Goal: Task Accomplishment & Management: Complete application form

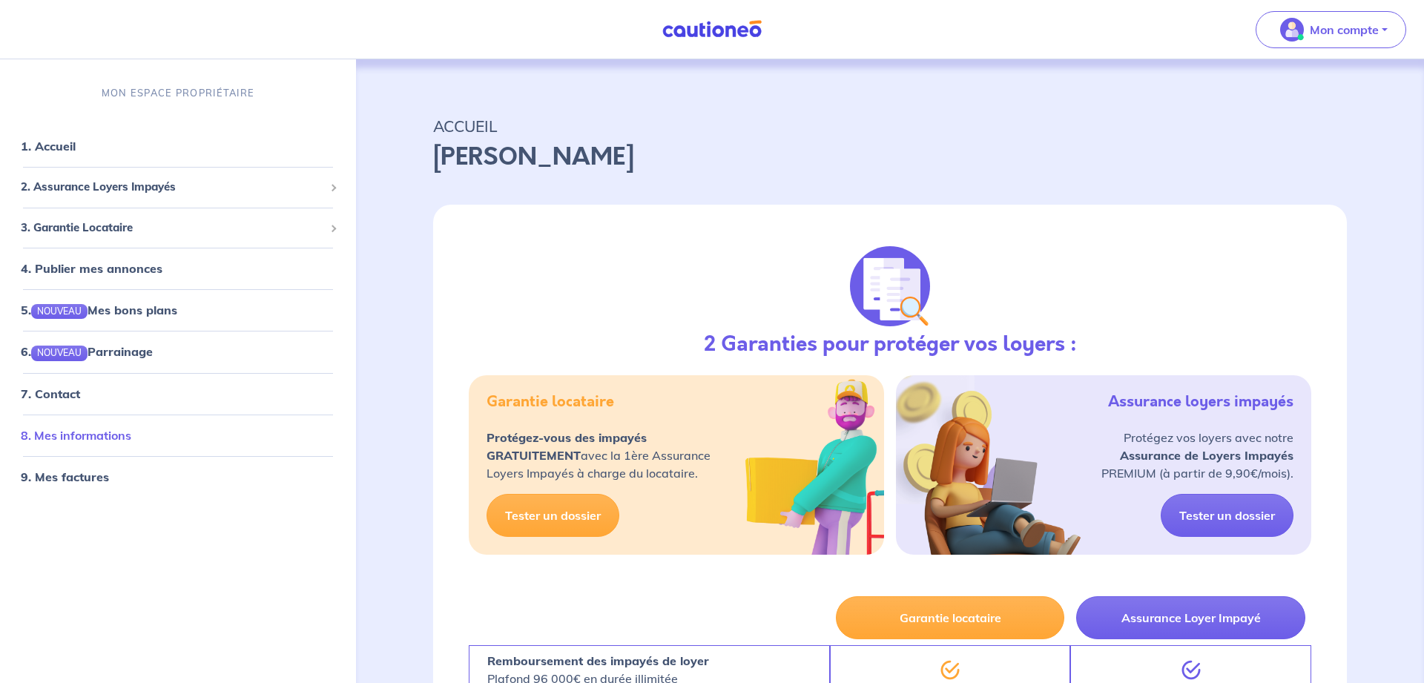
click at [49, 436] on link "8. Mes informations" at bounding box center [76, 435] width 110 height 15
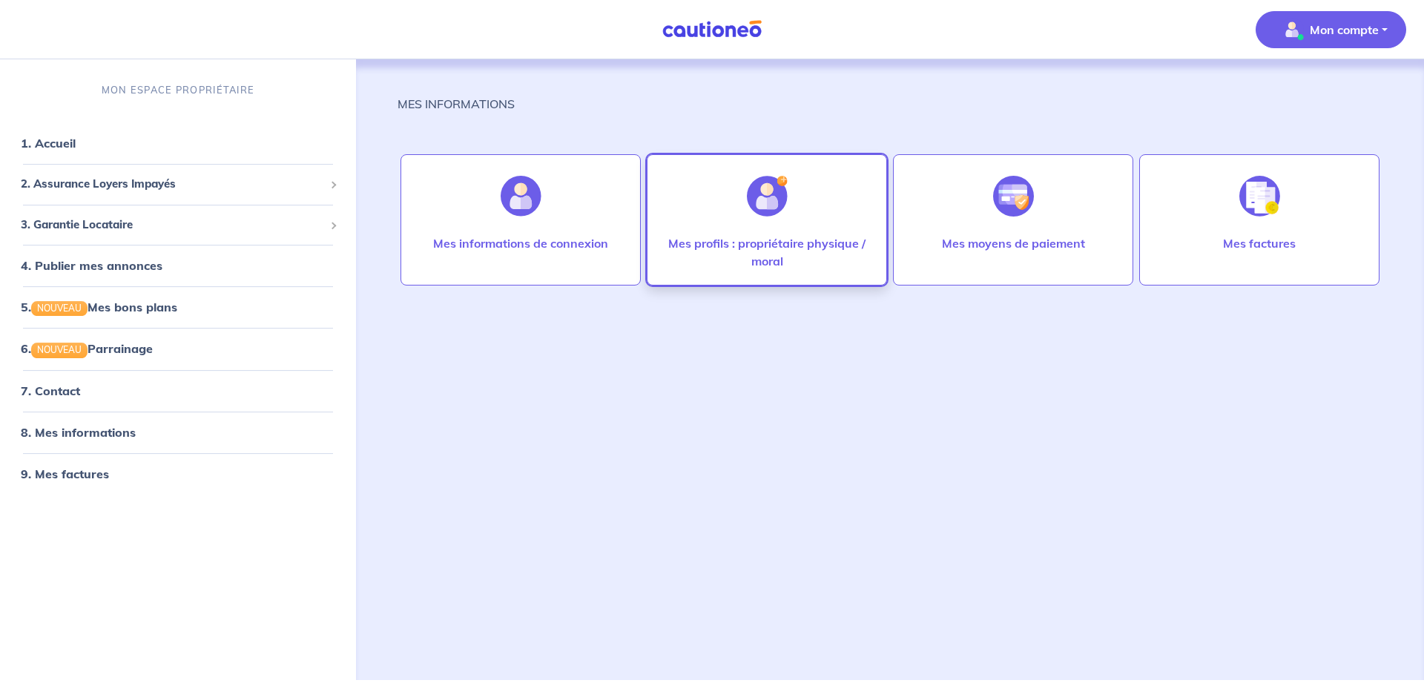
click at [699, 217] on div "Mes profils : propriétaire physique / moral" at bounding box center [767, 219] width 240 height 131
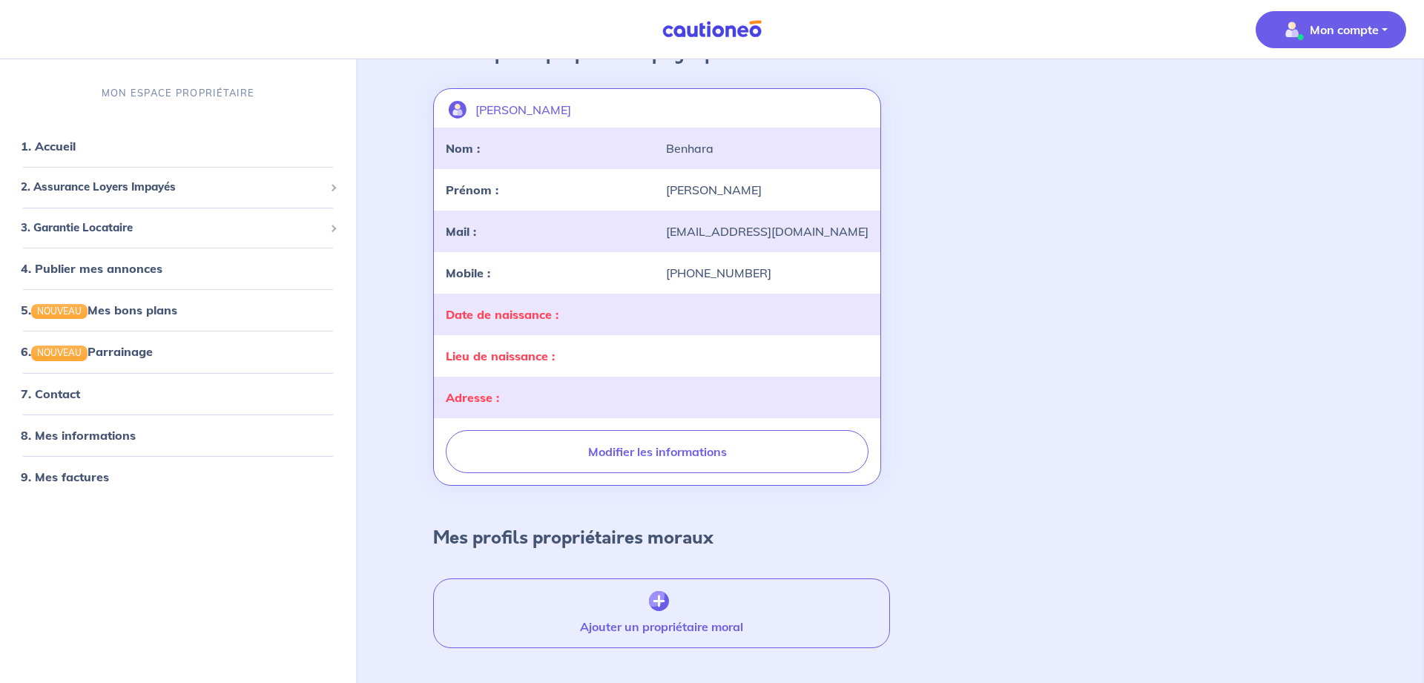
scroll to position [60, 0]
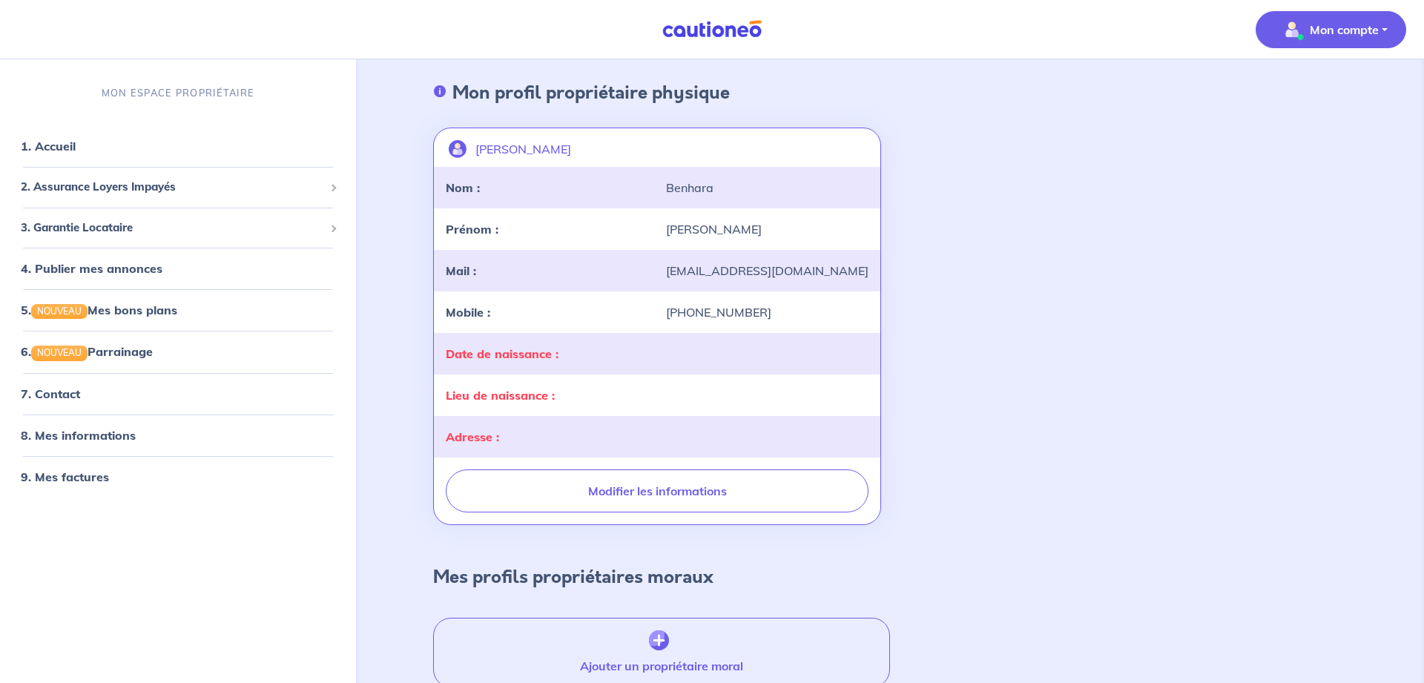
click at [643, 356] on div "Date de naissance :" at bounding box center [547, 354] width 220 height 18
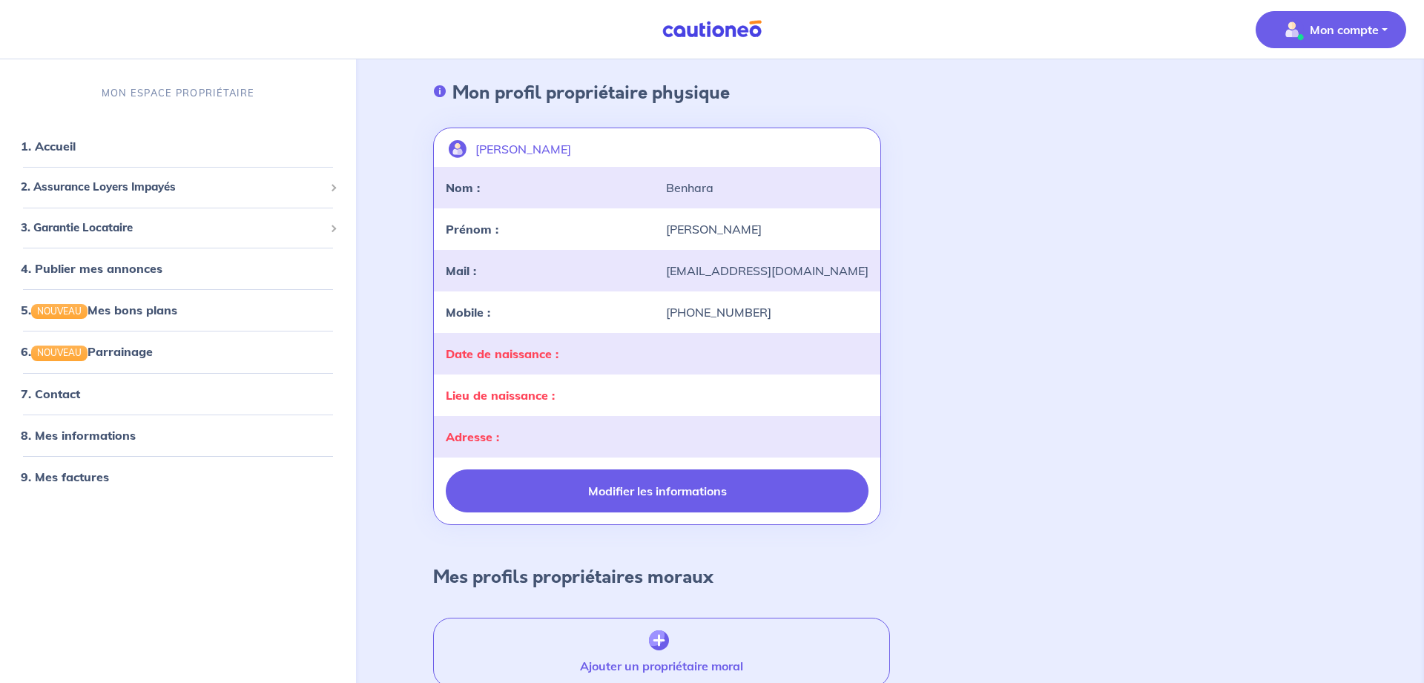
click at [658, 490] on button "Modifier les informations" at bounding box center [657, 490] width 423 height 43
select select "FR"
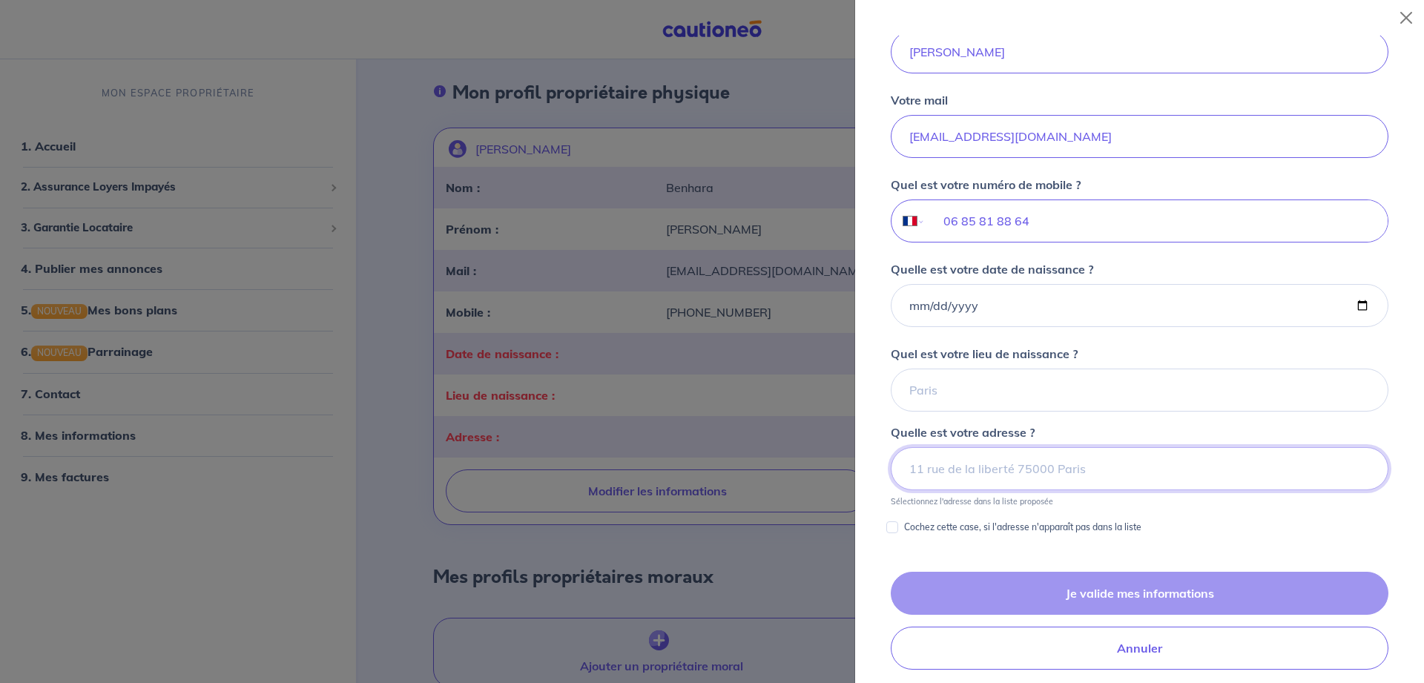
scroll to position [368, 0]
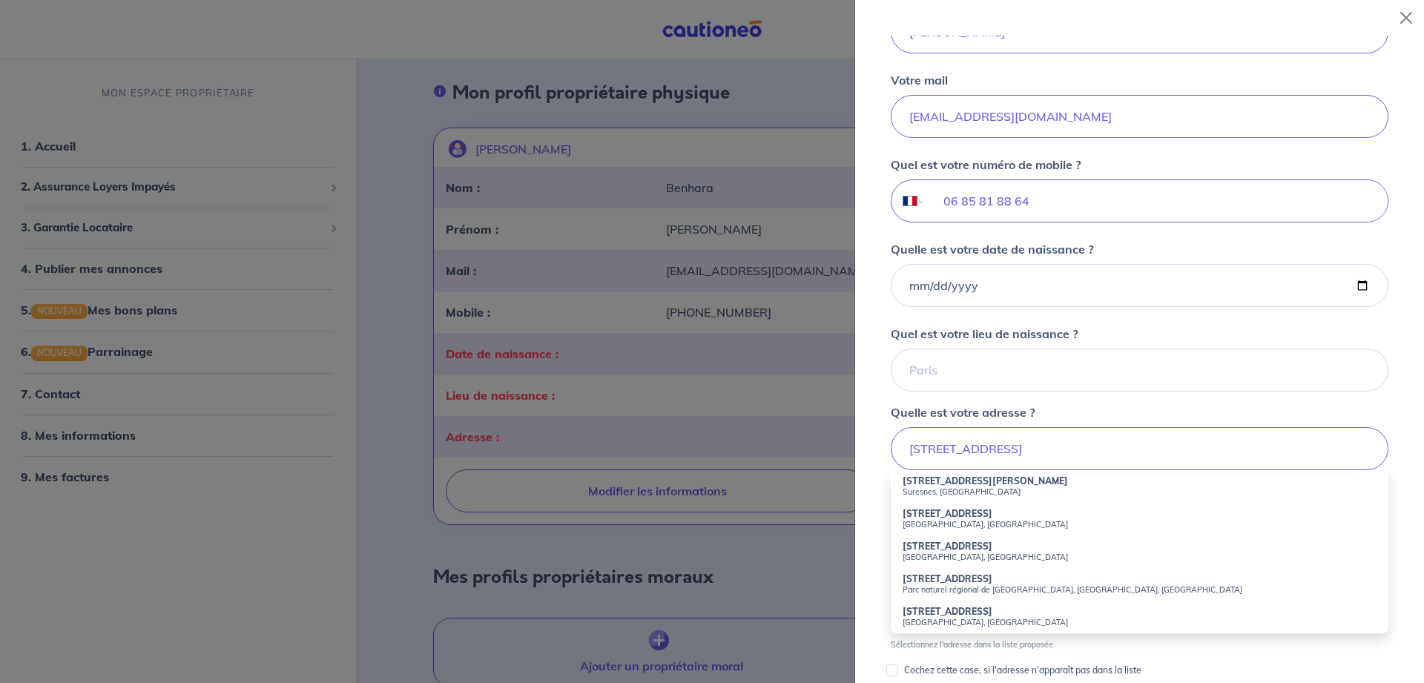
click at [977, 485] on strong "[STREET_ADDRESS][PERSON_NAME]" at bounding box center [985, 480] width 165 height 11
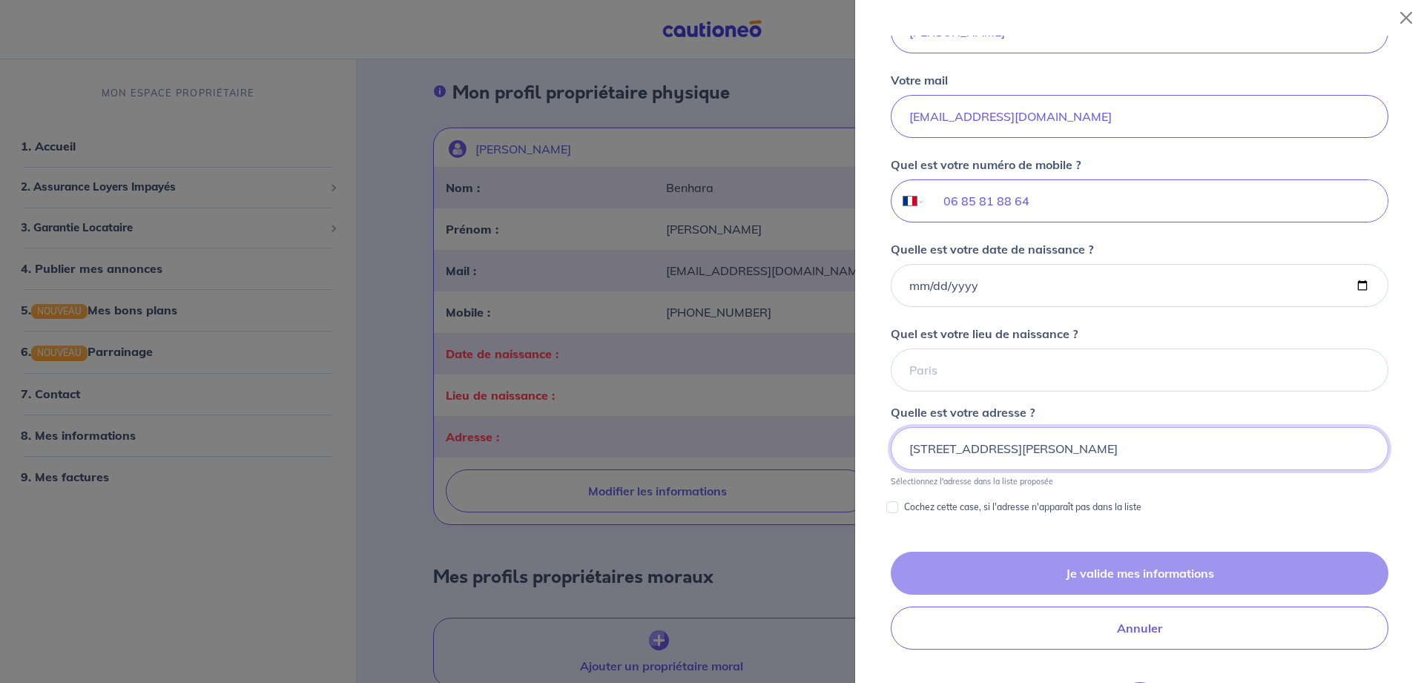
click at [1042, 452] on input "[STREET_ADDRESS][PERSON_NAME]" at bounding box center [1140, 448] width 498 height 43
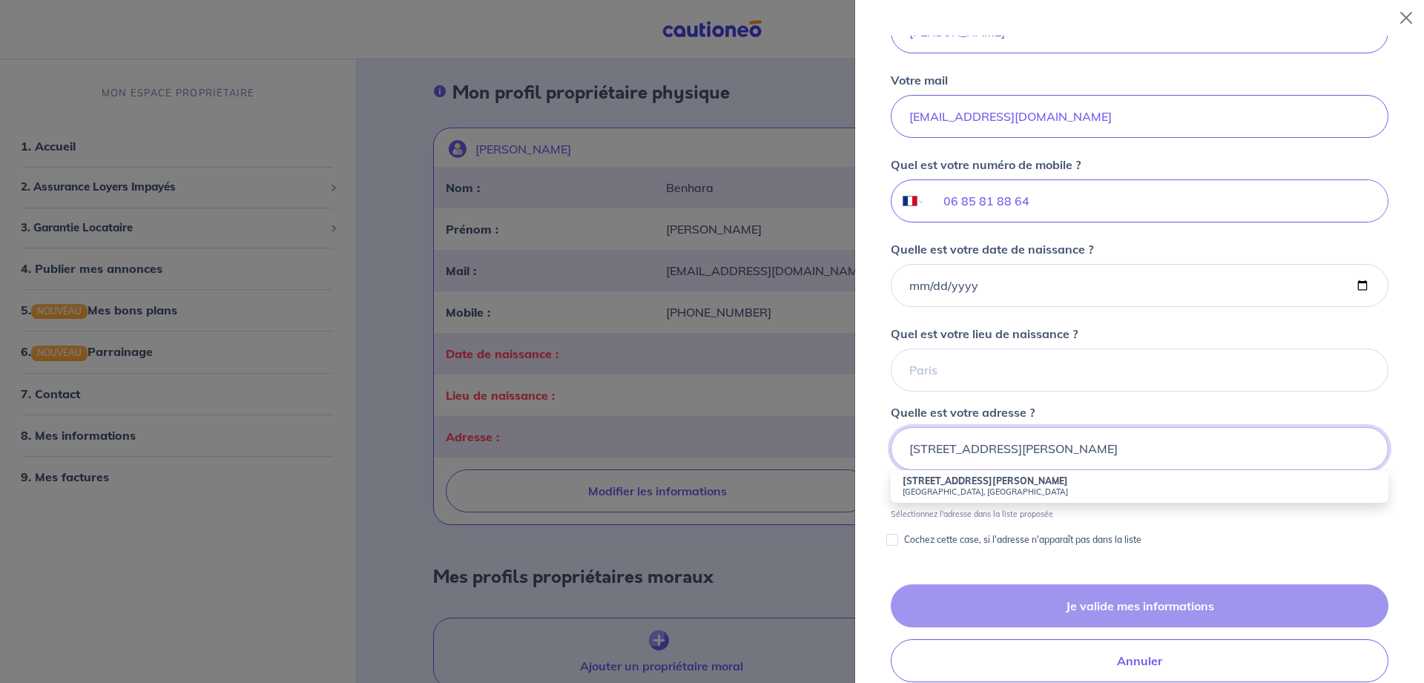
type input "[STREET_ADDRESS][PERSON_NAME]"
click at [973, 492] on small "[GEOGRAPHIC_DATA], [GEOGRAPHIC_DATA]" at bounding box center [1140, 491] width 474 height 10
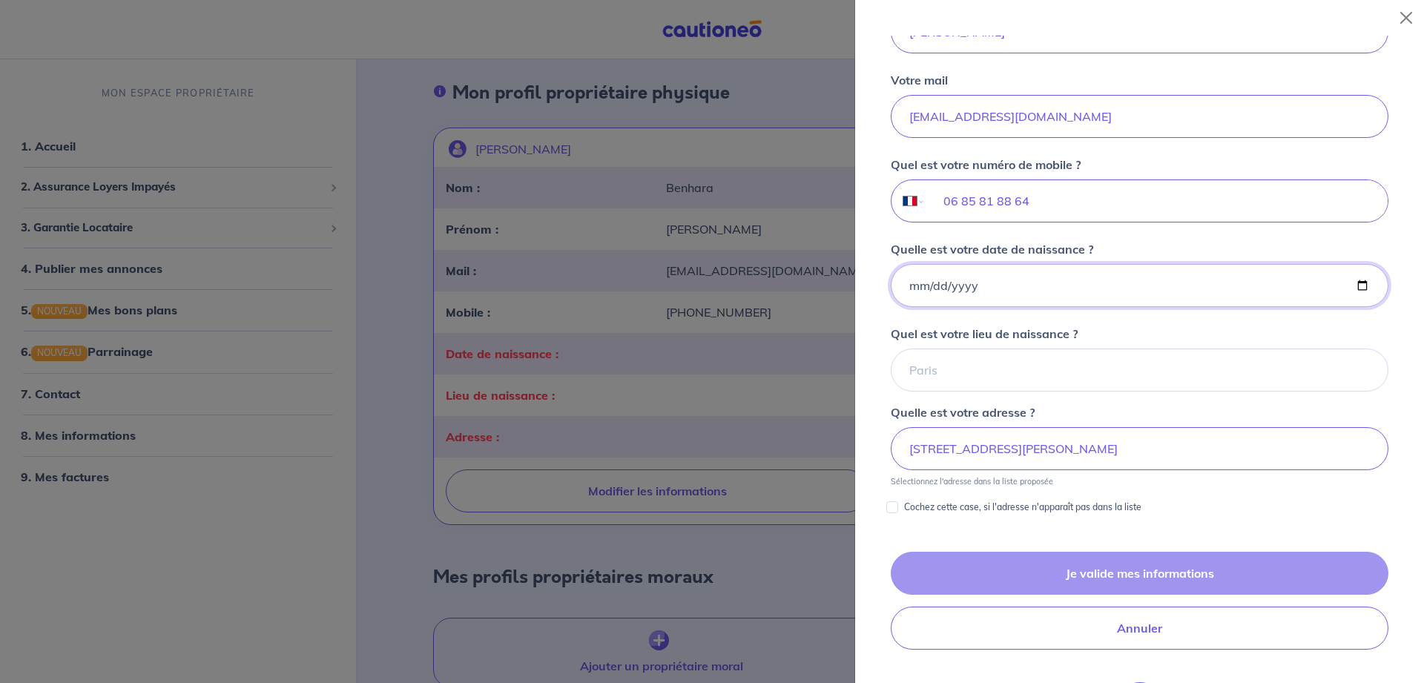
click at [1359, 284] on input "Quelle est votre date de naissance ?" at bounding box center [1140, 285] width 498 height 43
click at [917, 292] on input "Quelle est votre date de naissance ?" at bounding box center [1140, 285] width 498 height 43
type input "[DATE]"
click at [1005, 286] on input "[DATE]" at bounding box center [1140, 285] width 498 height 43
click at [1045, 376] on input "Quel est votre lieu de naissance ?" at bounding box center [1140, 370] width 498 height 43
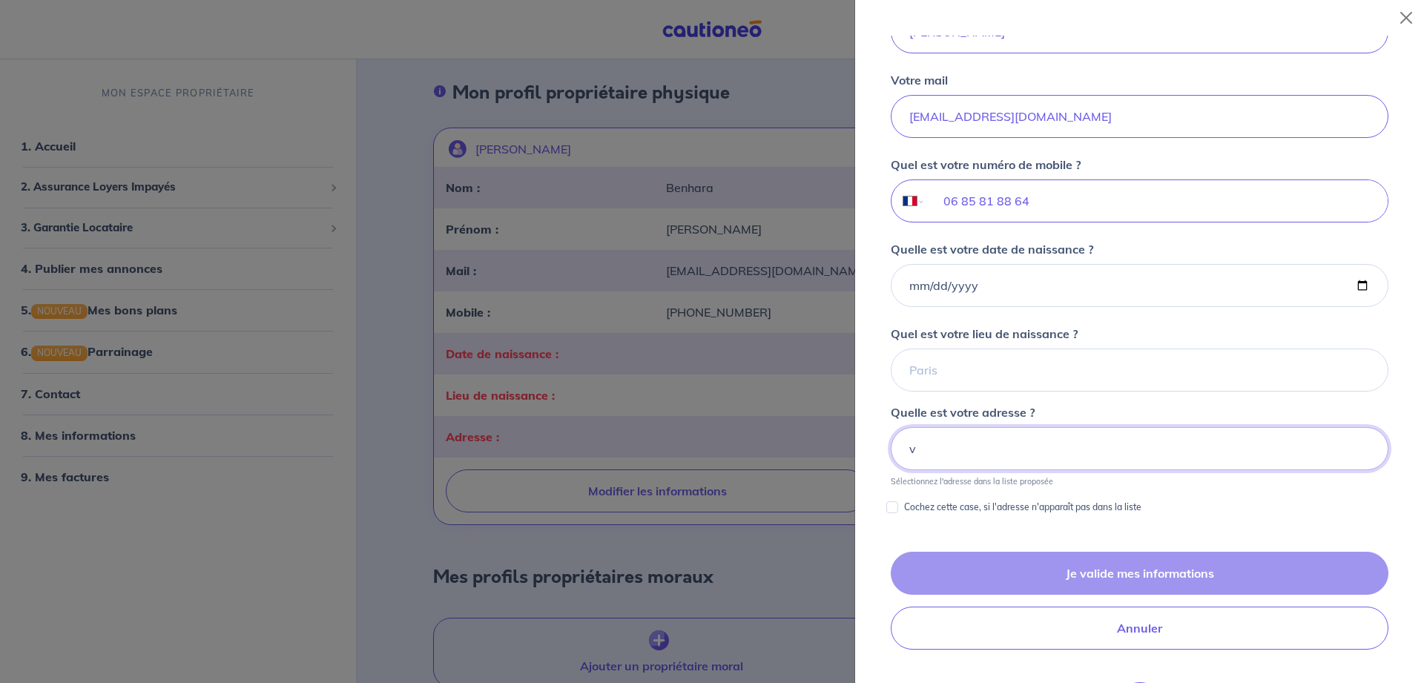
type input "v"
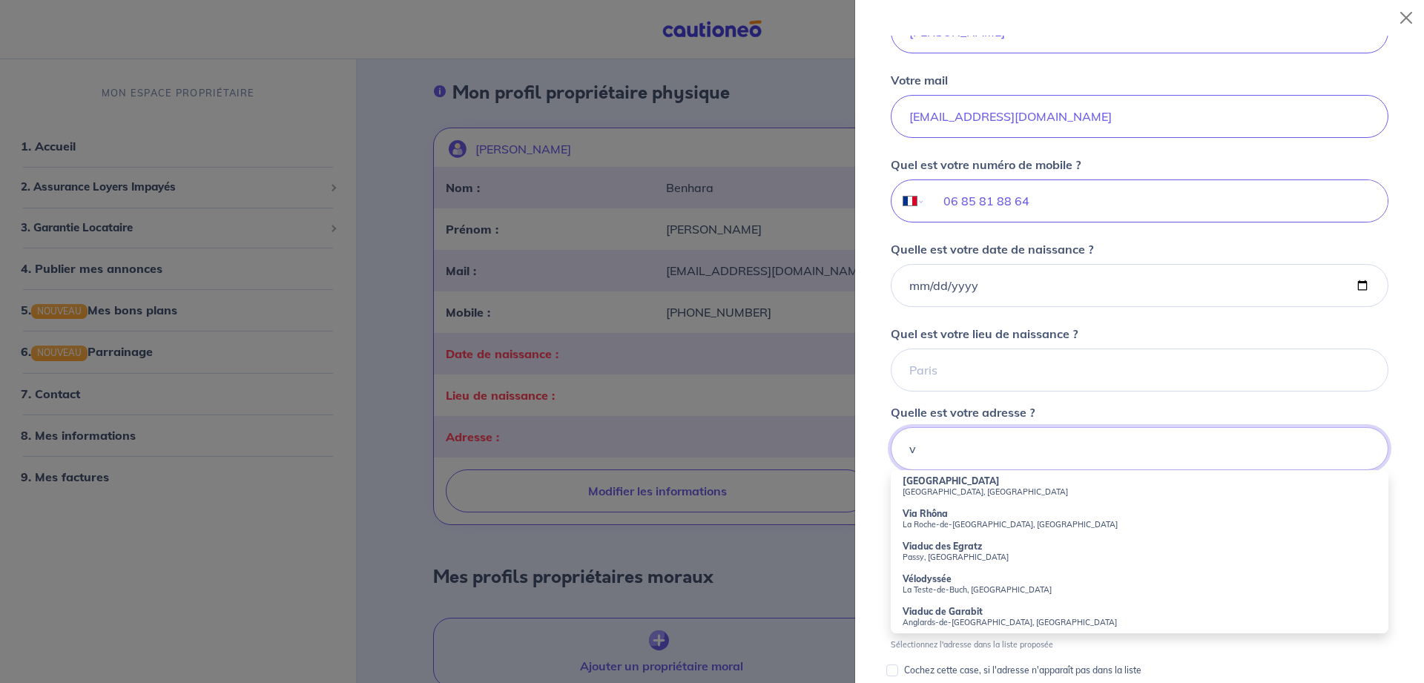
click at [969, 457] on input "v" at bounding box center [1140, 448] width 498 height 43
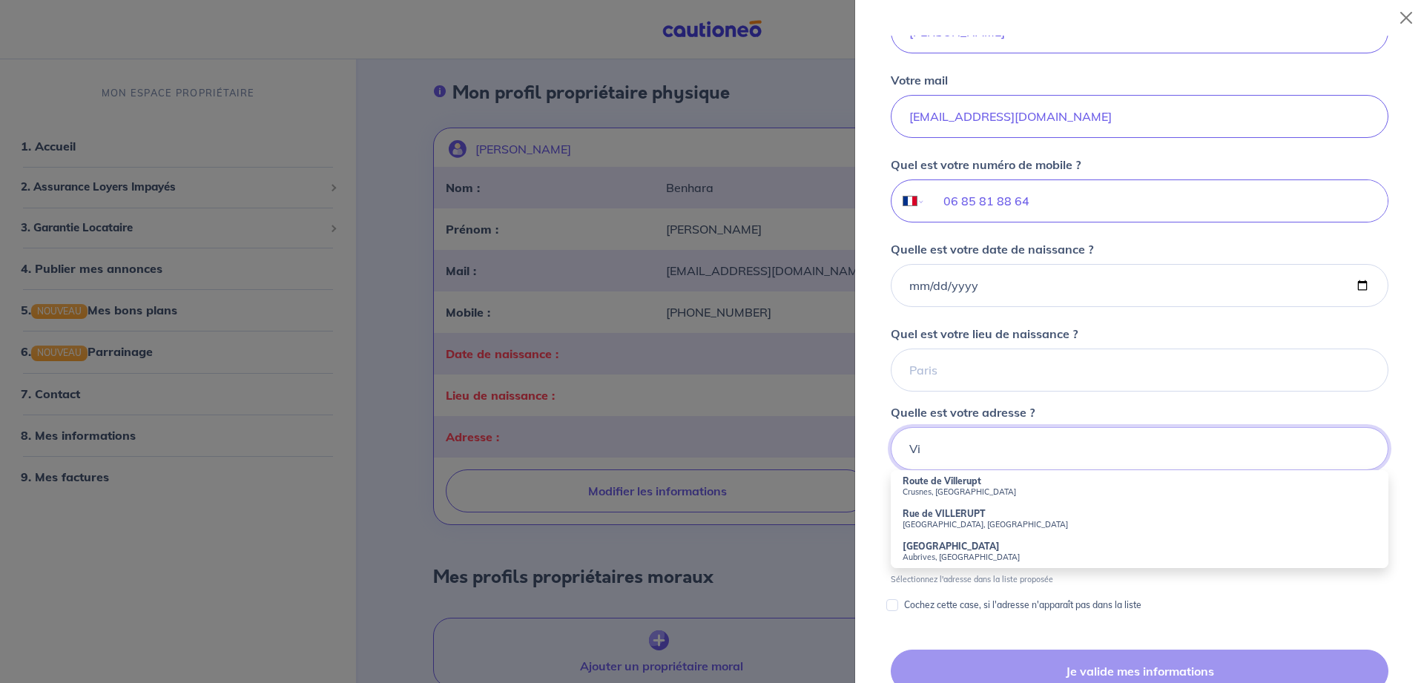
type input "V"
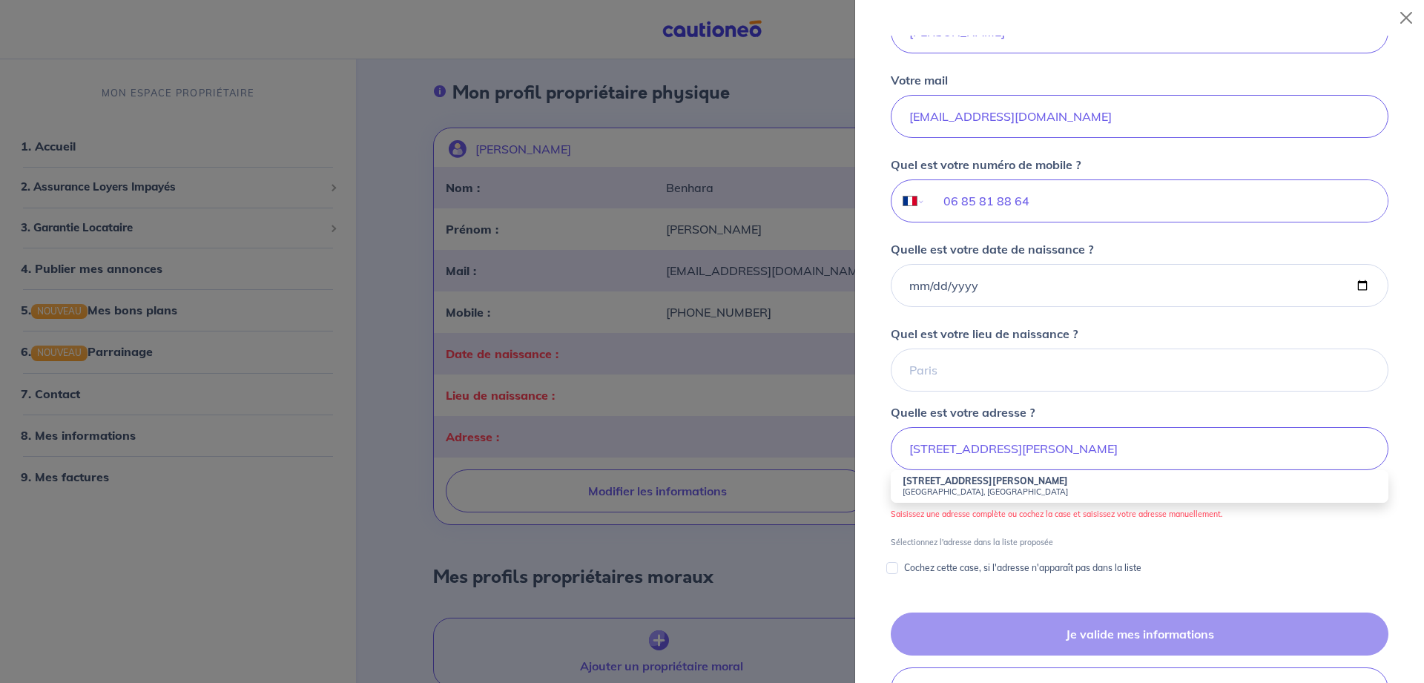
click at [978, 488] on small "[GEOGRAPHIC_DATA], [GEOGRAPHIC_DATA]" at bounding box center [1140, 491] width 474 height 10
type input "[STREET_ADDRESS][PERSON_NAME]"
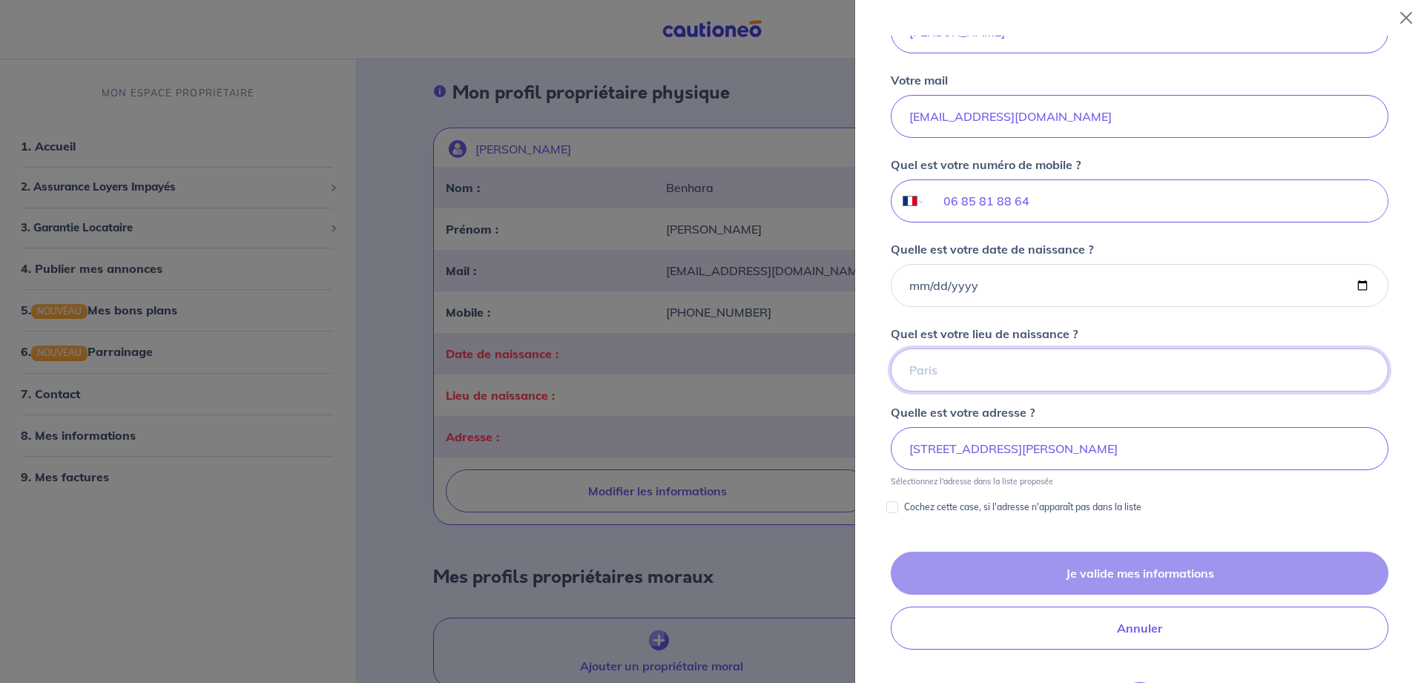
click at [943, 368] on input "Quel est votre lieu de naissance ?" at bounding box center [1140, 370] width 498 height 43
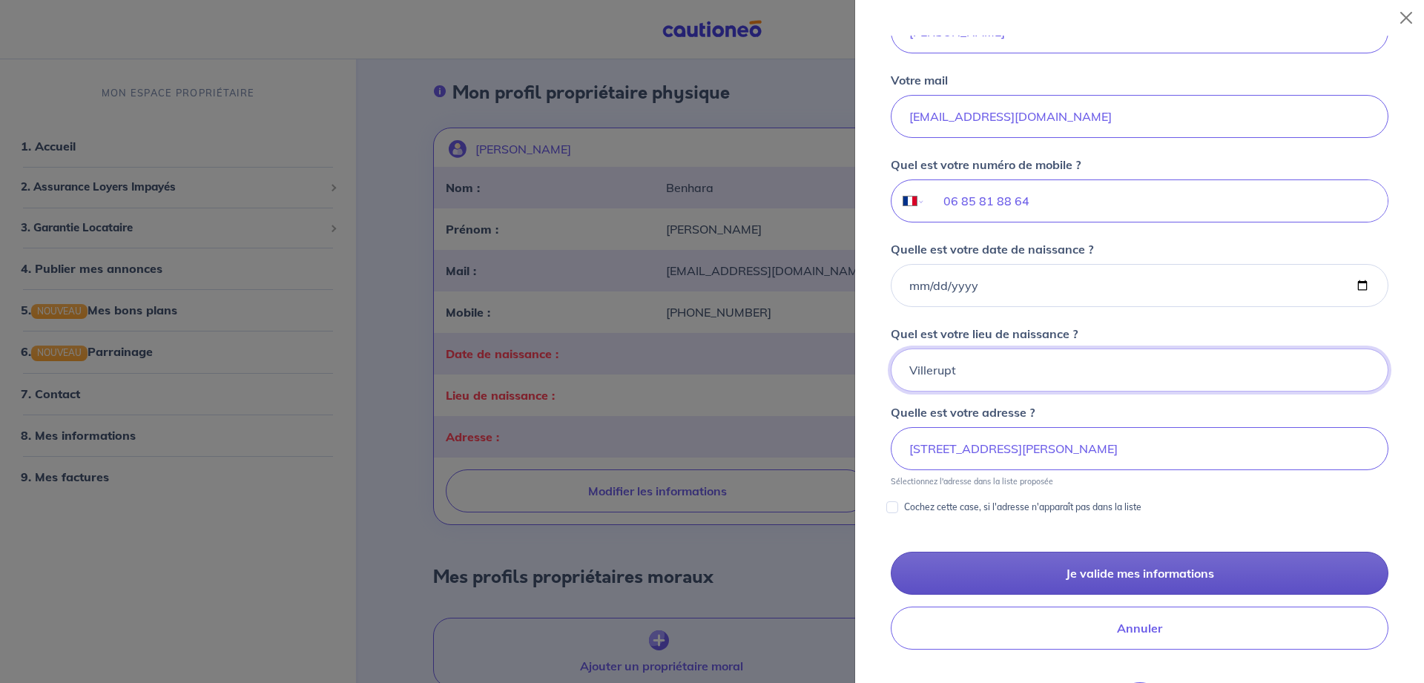
type input "Villerupt"
click at [1072, 571] on button "Je valide mes informations" at bounding box center [1140, 573] width 498 height 43
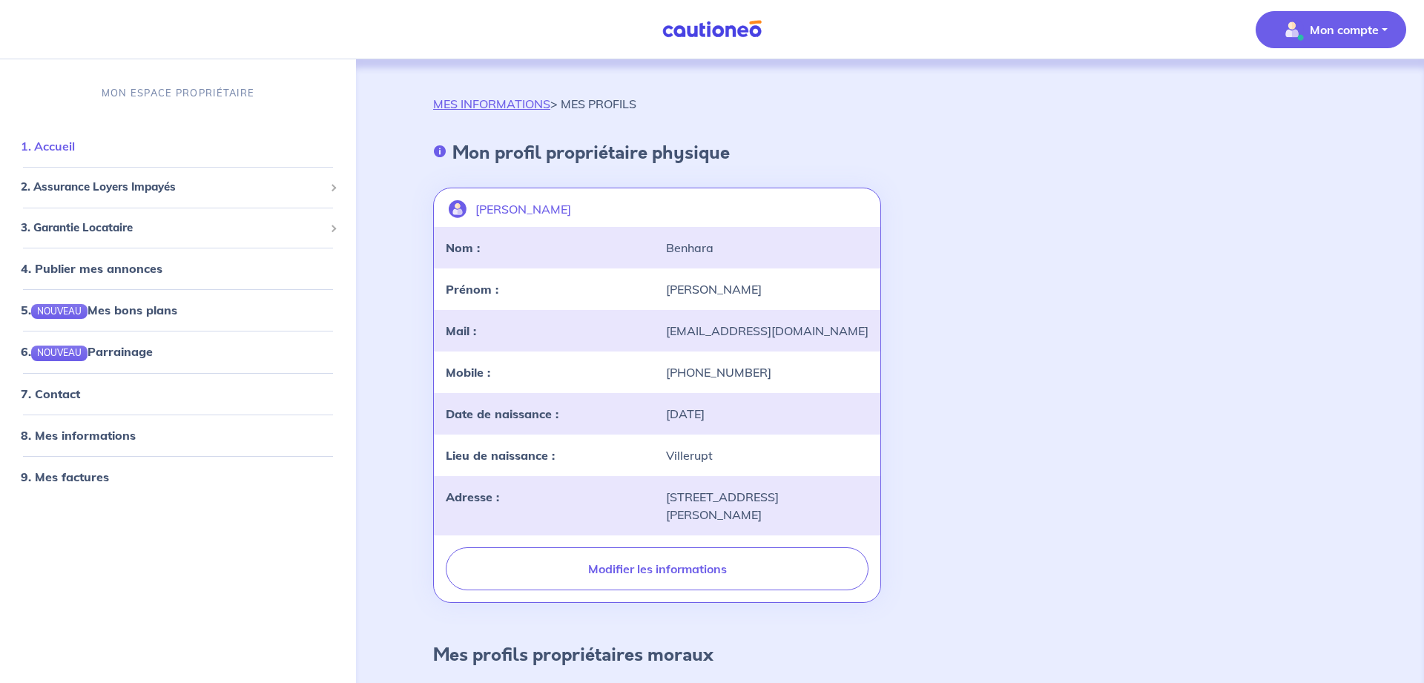
click at [56, 154] on link "1. Accueil" at bounding box center [48, 146] width 54 height 15
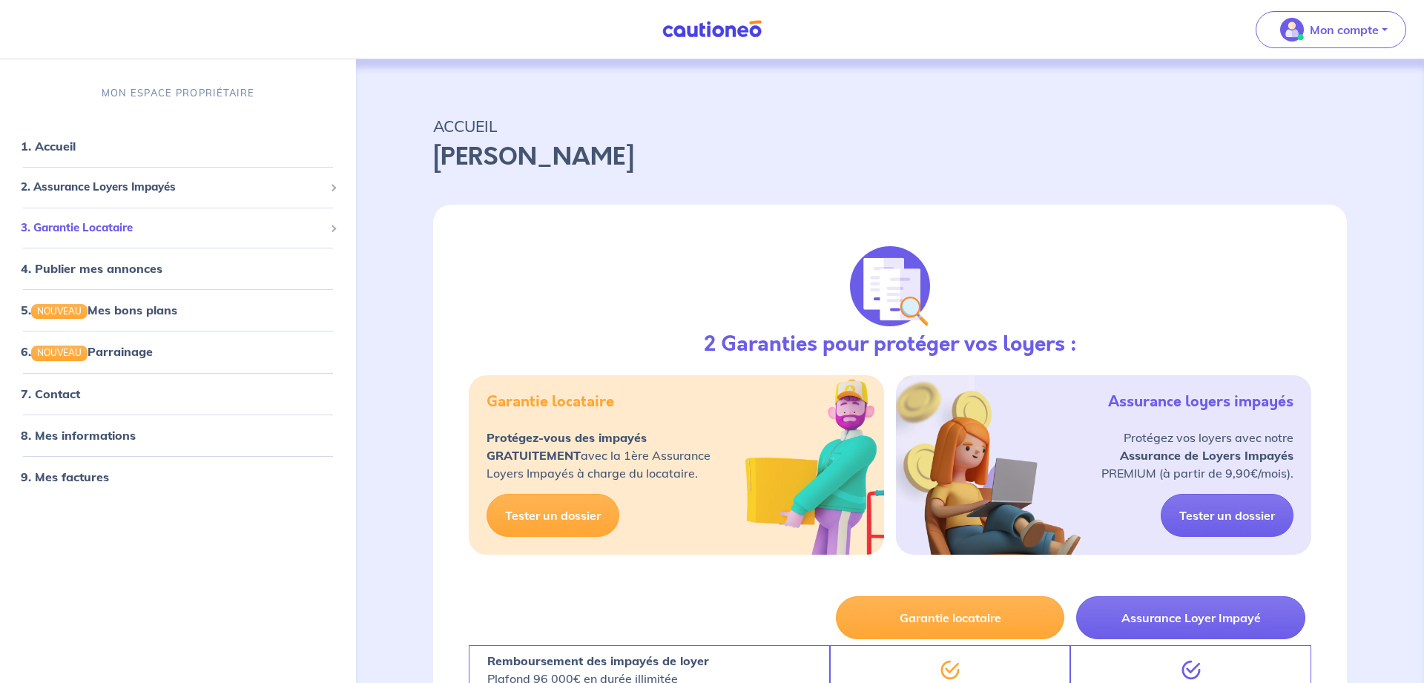
click at [145, 225] on span "3. Garantie Locataire" at bounding box center [172, 228] width 303 height 17
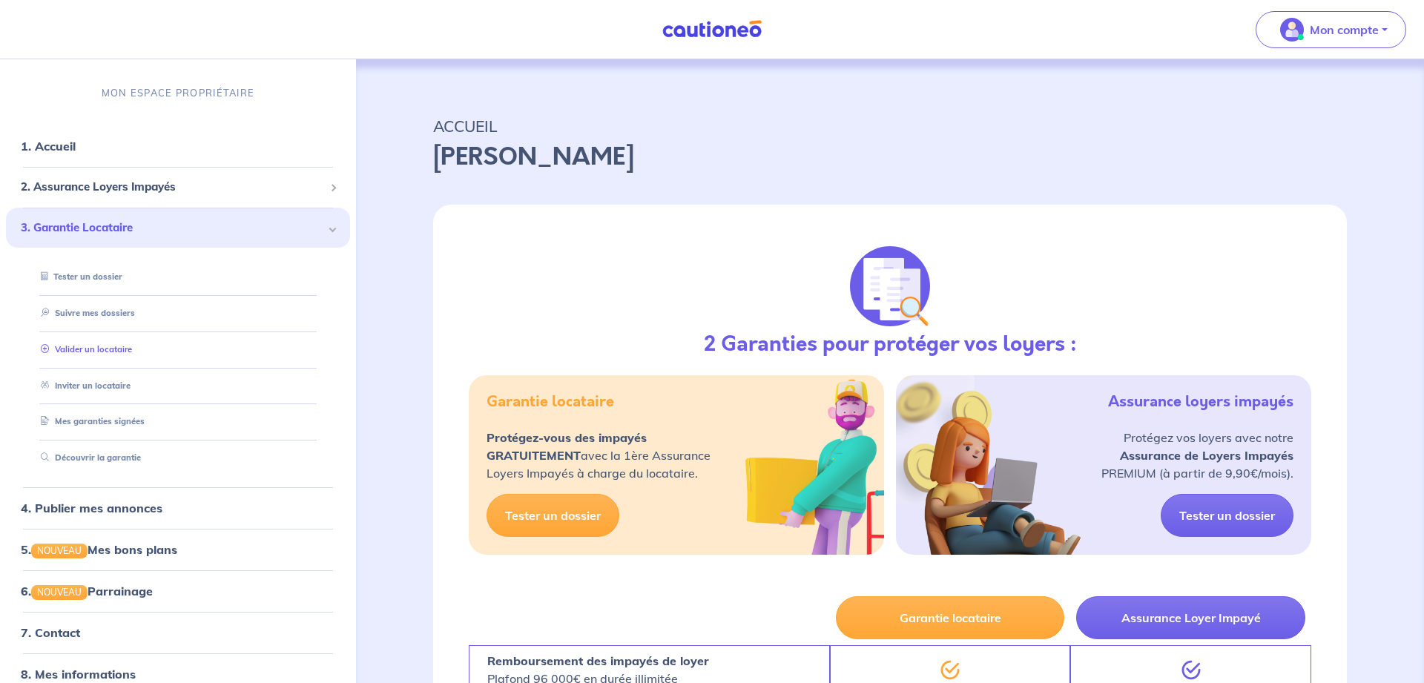
click at [97, 352] on link "Valider un locataire" at bounding box center [83, 349] width 97 height 10
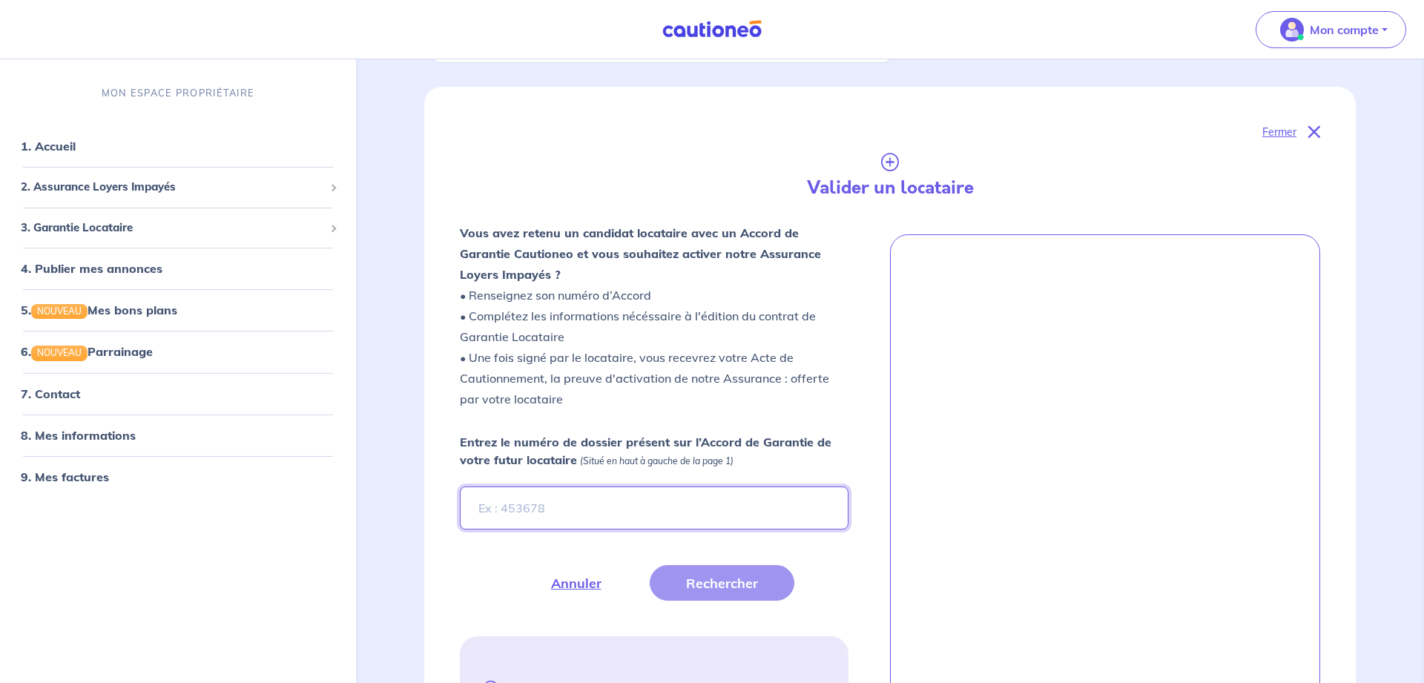
scroll to position [227, 0]
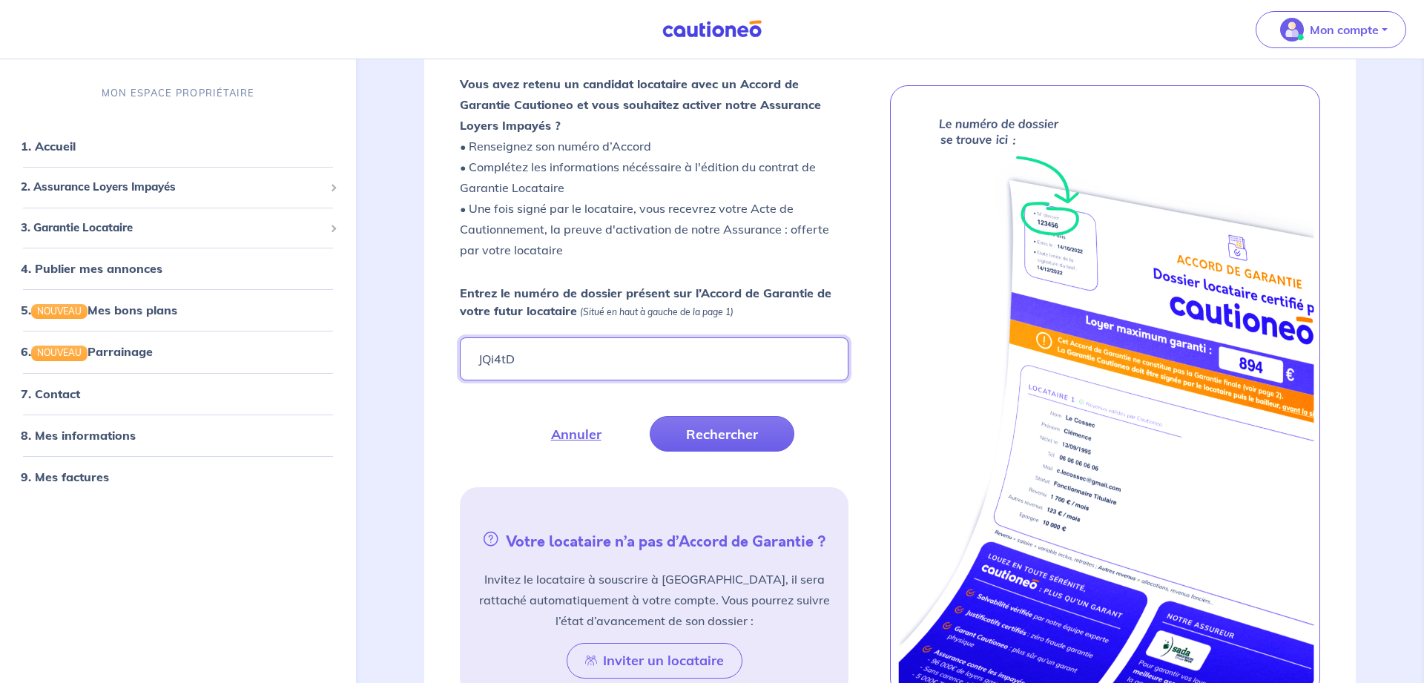
type input "JQi4tD"
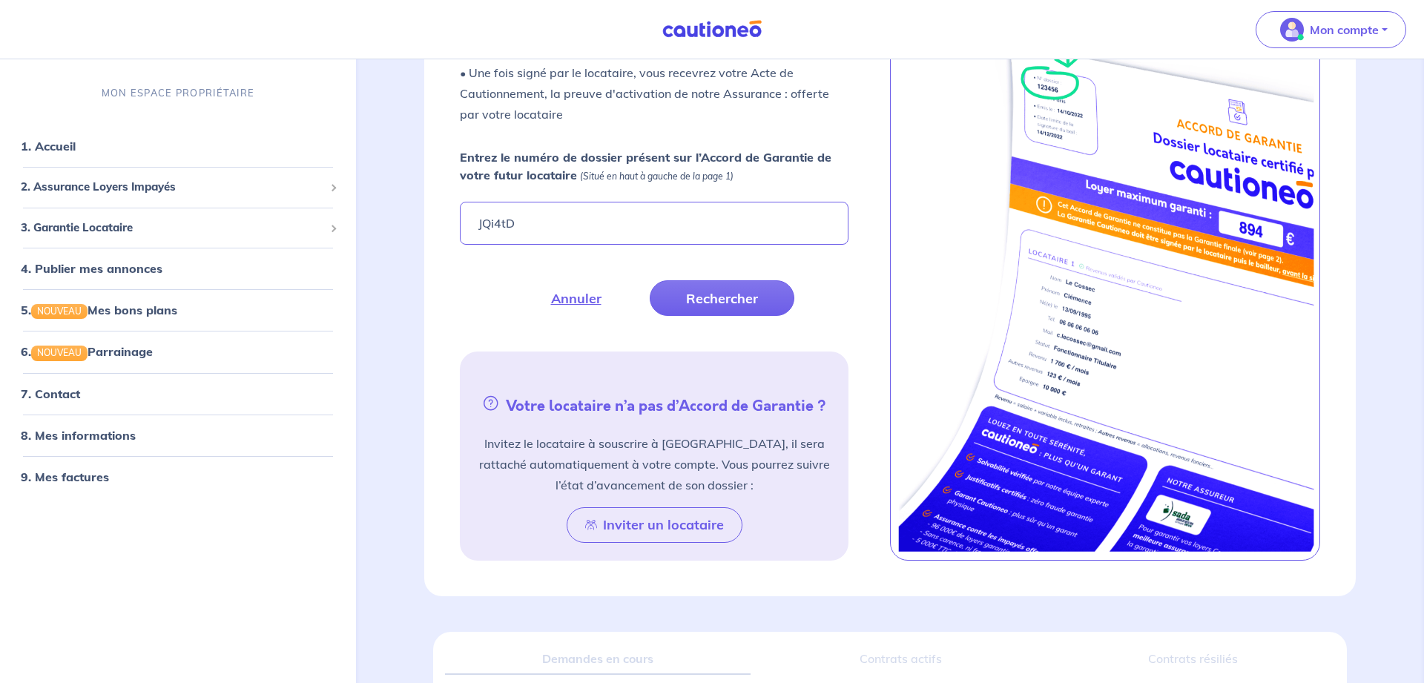
scroll to position [454, 0]
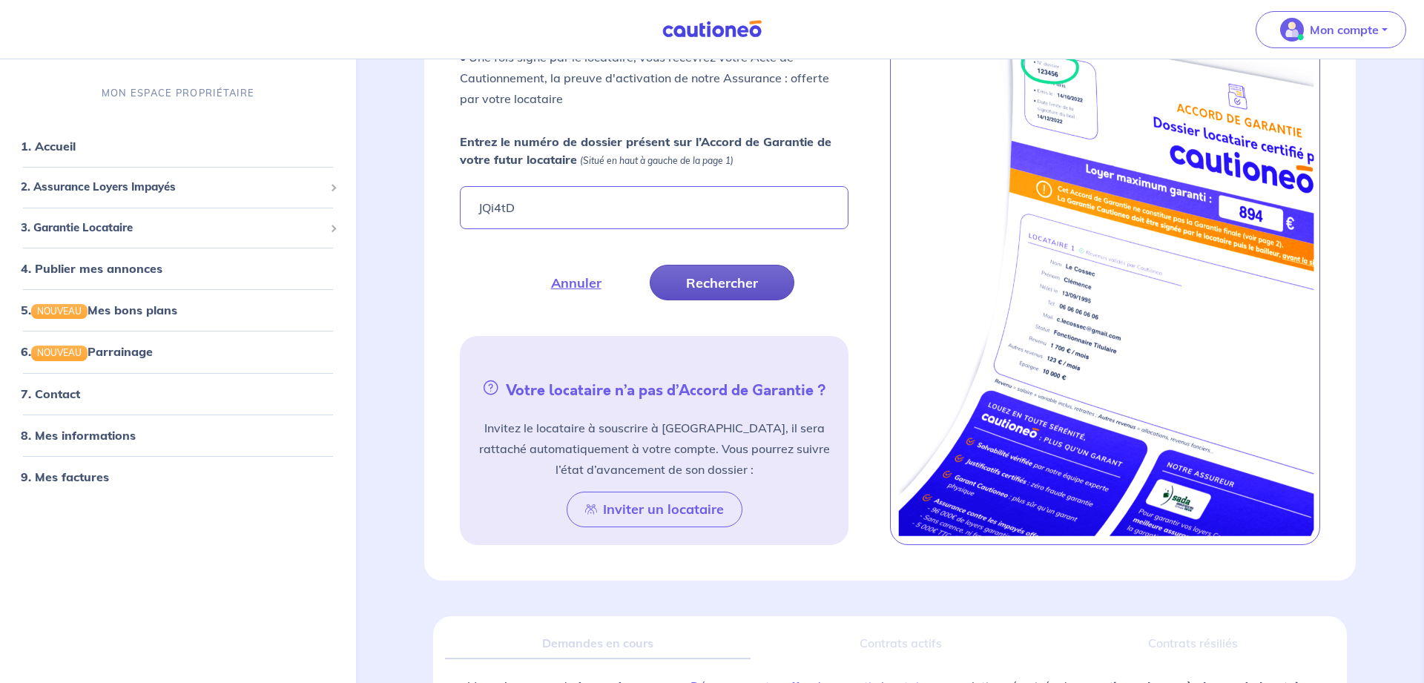
click at [718, 287] on button "Rechercher" at bounding box center [722, 283] width 145 height 36
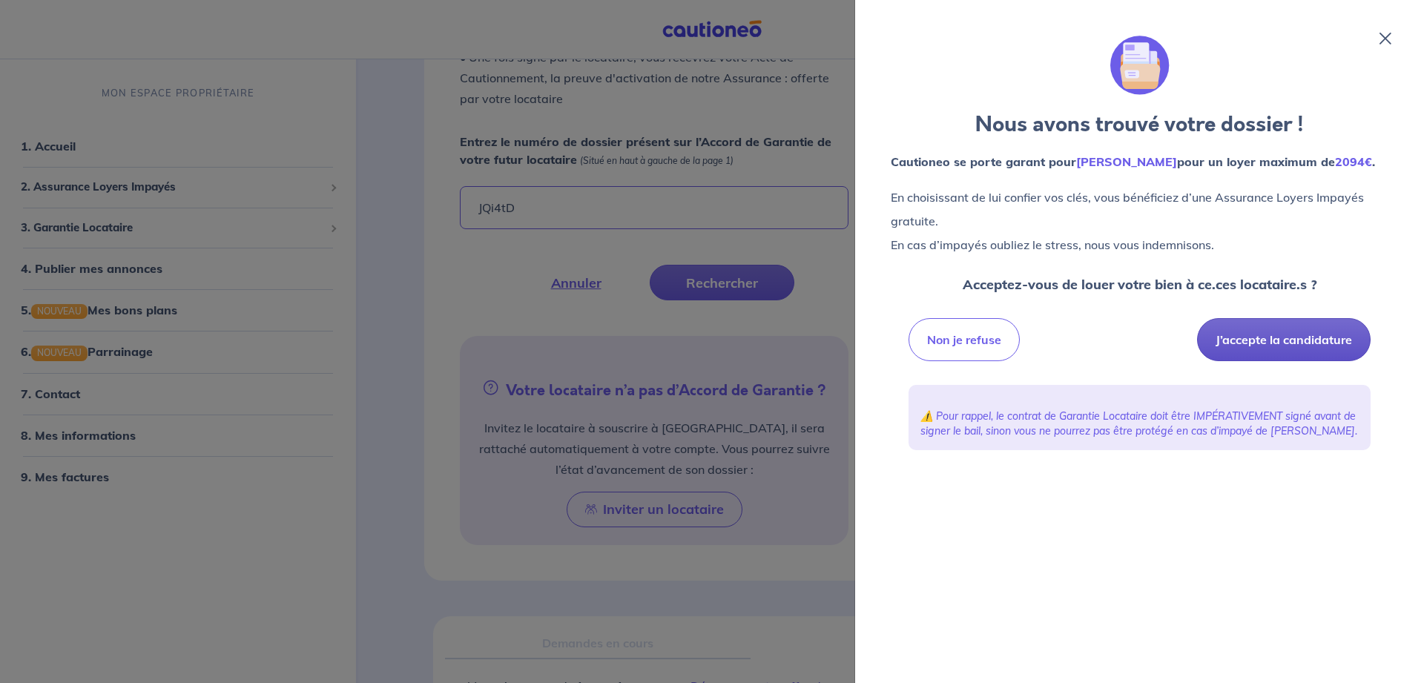
click at [1284, 361] on button "J’accepte la candidature" at bounding box center [1284, 339] width 174 height 43
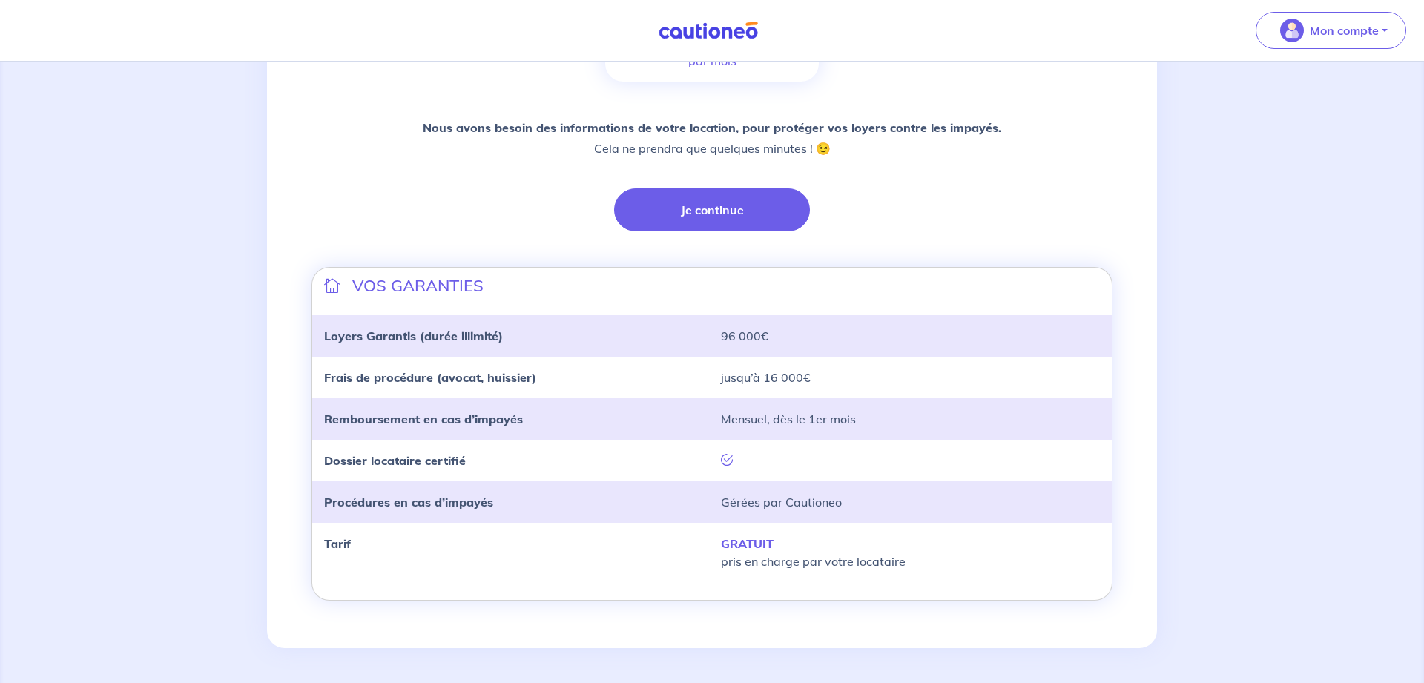
scroll to position [305, 0]
click at [693, 217] on button "Je continue" at bounding box center [712, 209] width 196 height 43
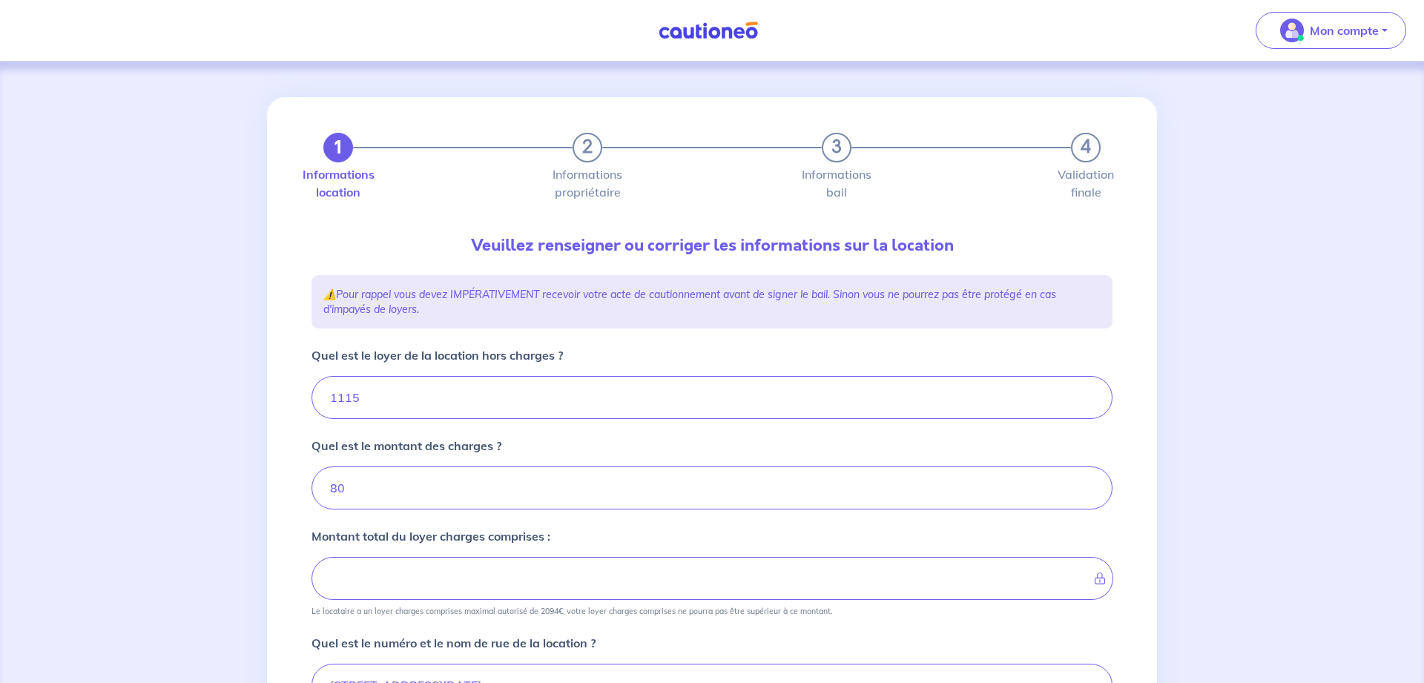
type input "1195"
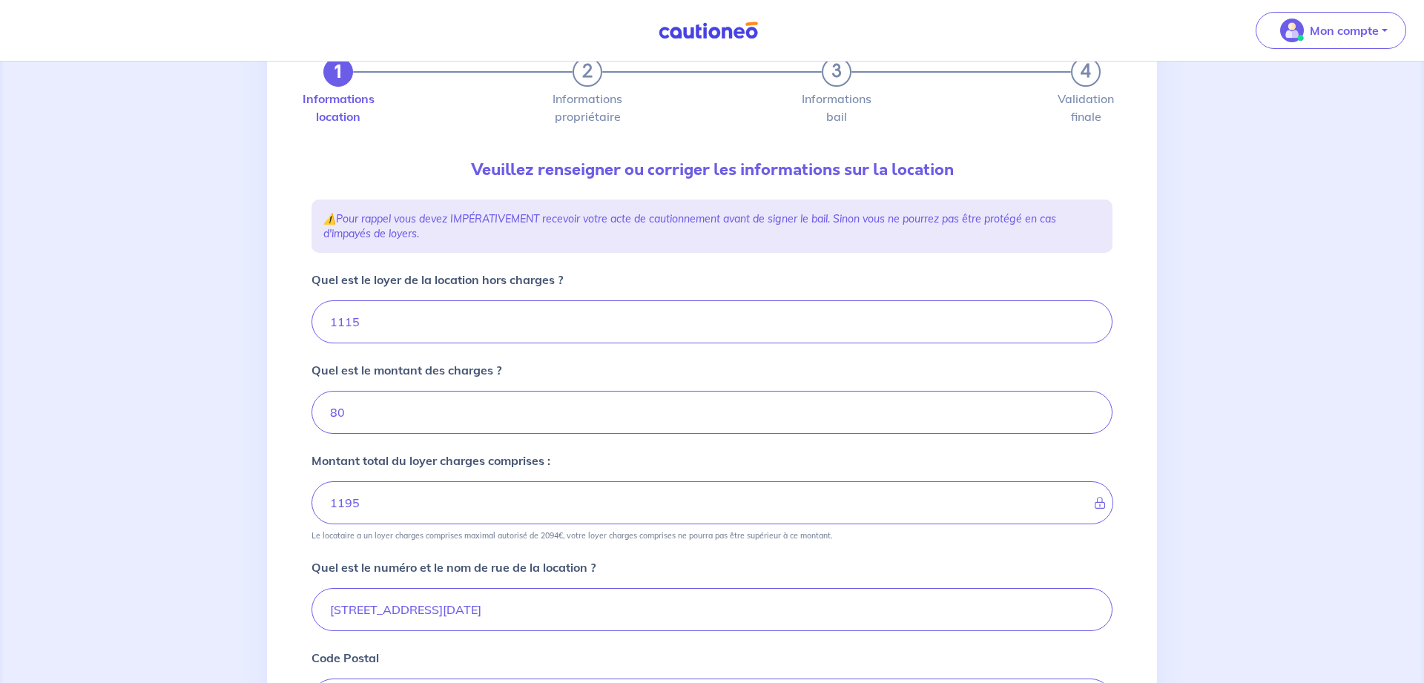
scroll to position [151, 0]
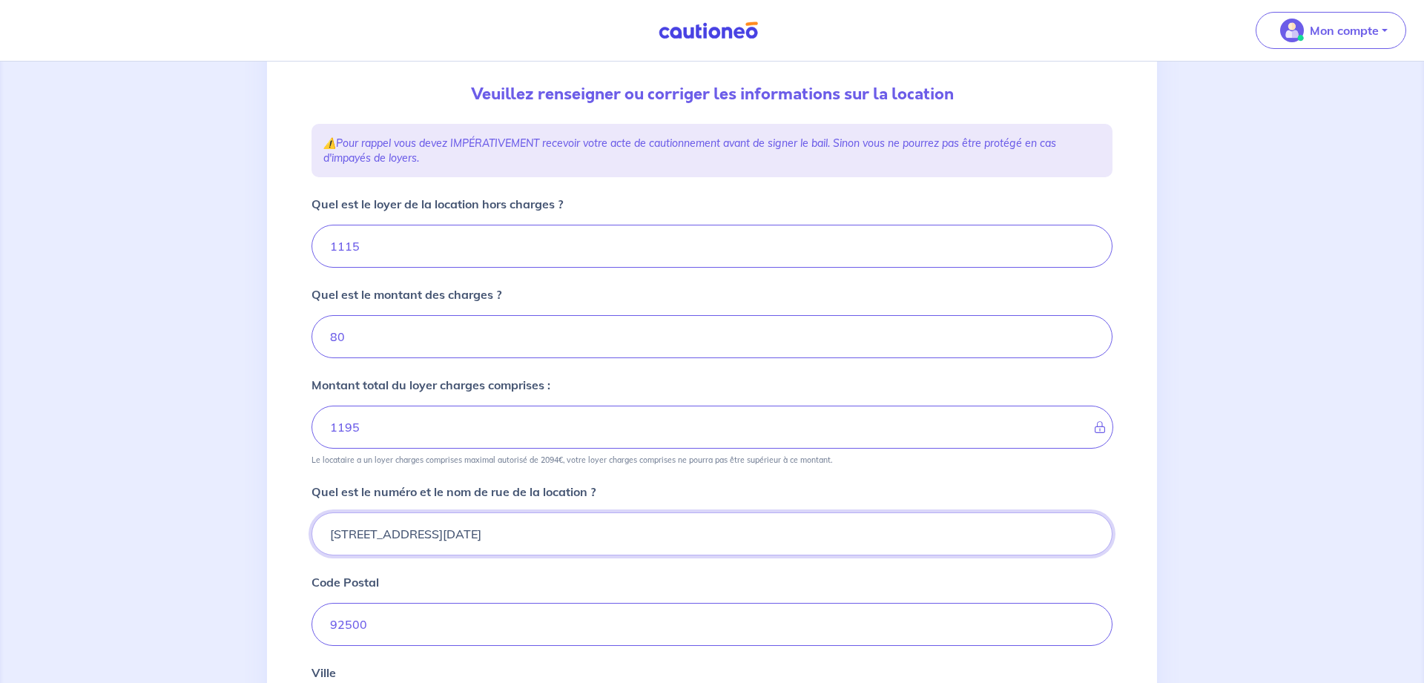
click at [334, 532] on input "167-177 Avenue du 18 Juin 1940" at bounding box center [711, 533] width 801 height 43
click at [327, 534] on input "167-177 Avenue du 18 Juin 1940" at bounding box center [711, 533] width 801 height 43
drag, startPoint x: 779, startPoint y: 535, endPoint x: 801, endPoint y: 535, distance: 22.2
click at [779, 532] on input "1, Allée Aristide Maillol Résidence Villa Manet 167-177 Avenue du 18 Juin 1940" at bounding box center [711, 533] width 801 height 43
type input "1, Allée Aristide Maillol Résidence Villa Manet"
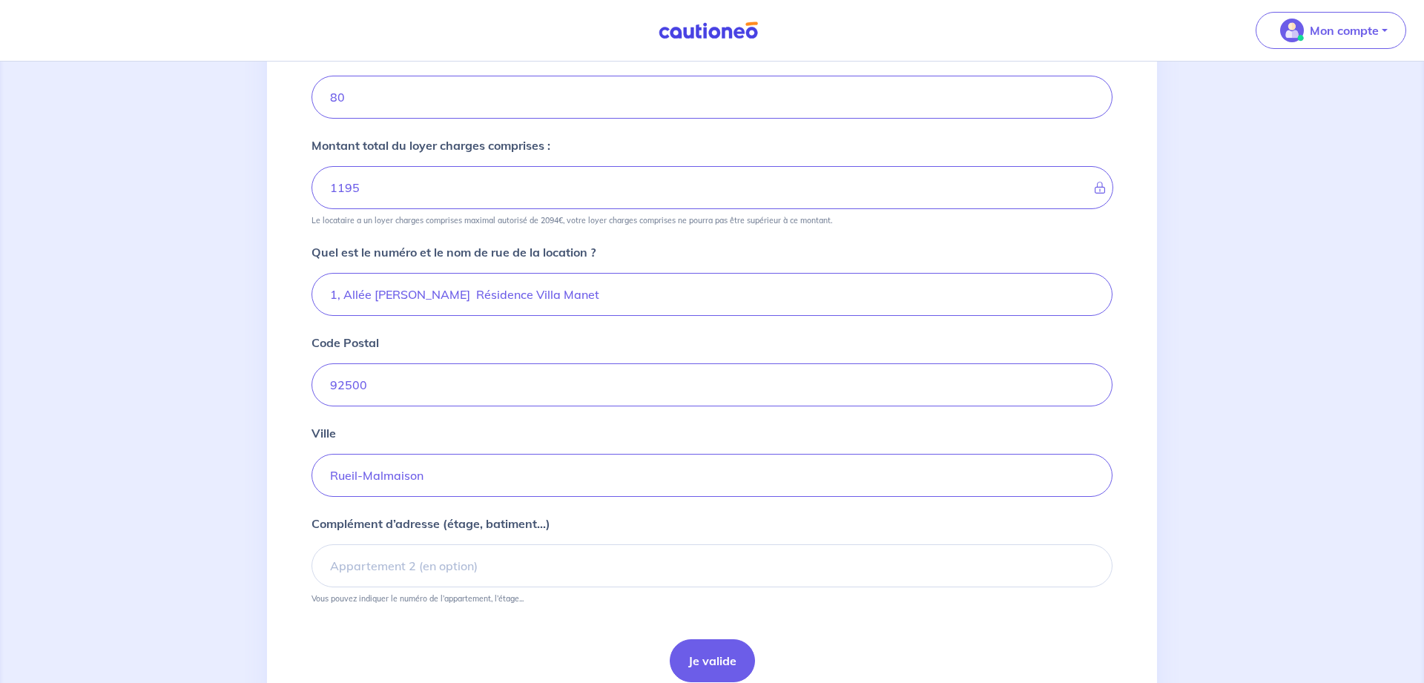
scroll to position [454, 0]
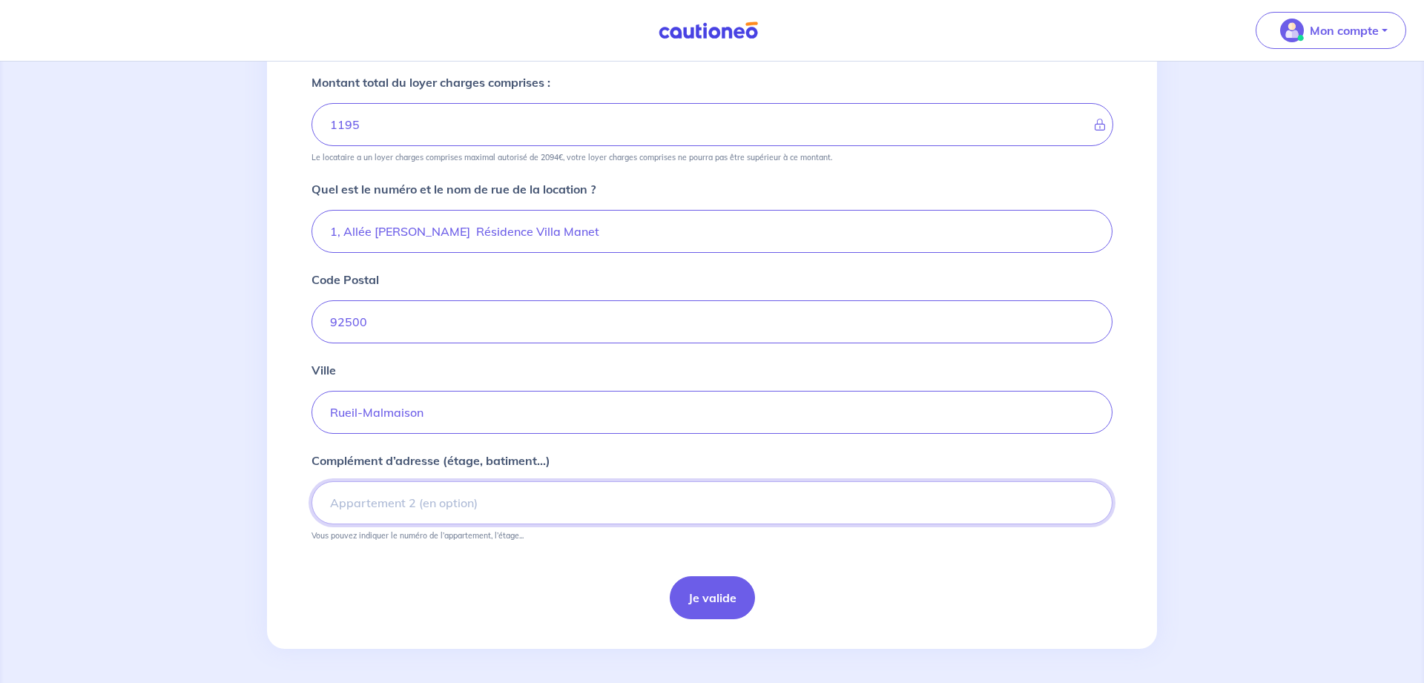
click at [521, 510] on input "Complément d’adresse (étage, batiment...)" at bounding box center [711, 502] width 801 height 43
type input "Batiment A. 1er étage"
click at [700, 595] on button "Je valide" at bounding box center [712, 597] width 85 height 43
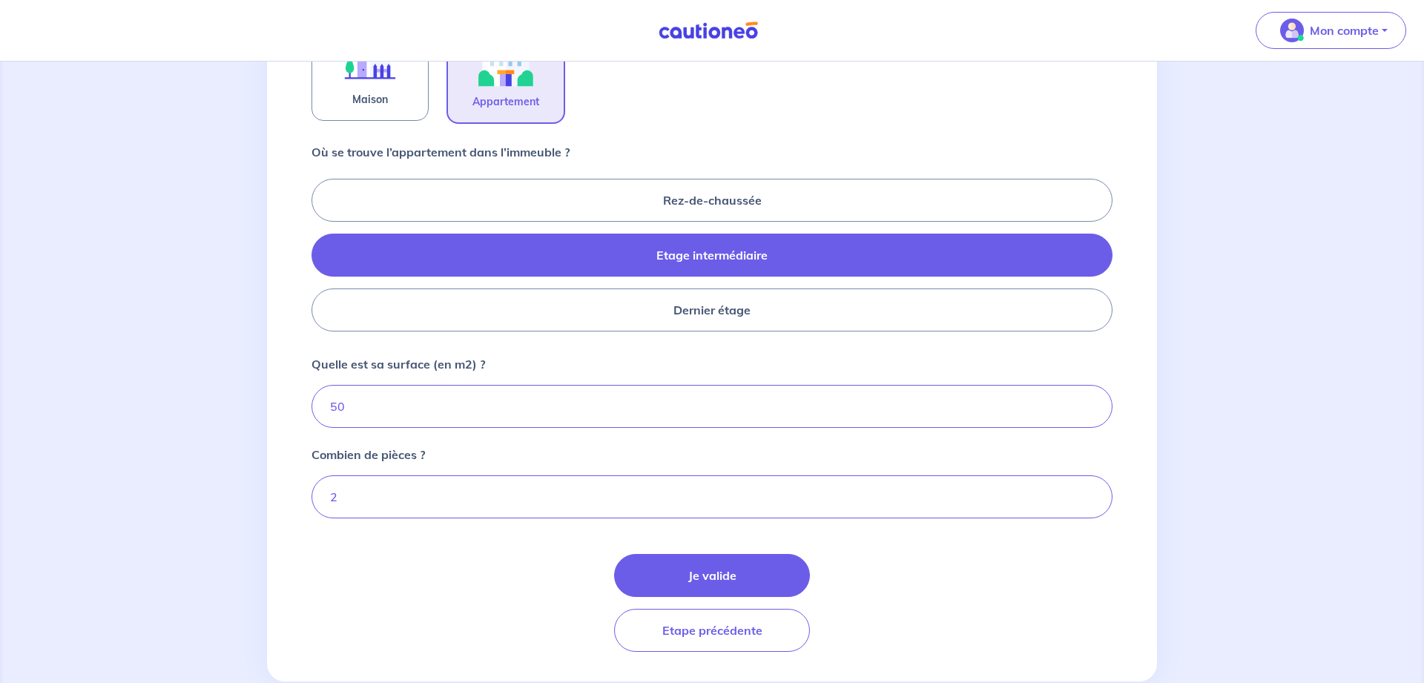
scroll to position [587, 0]
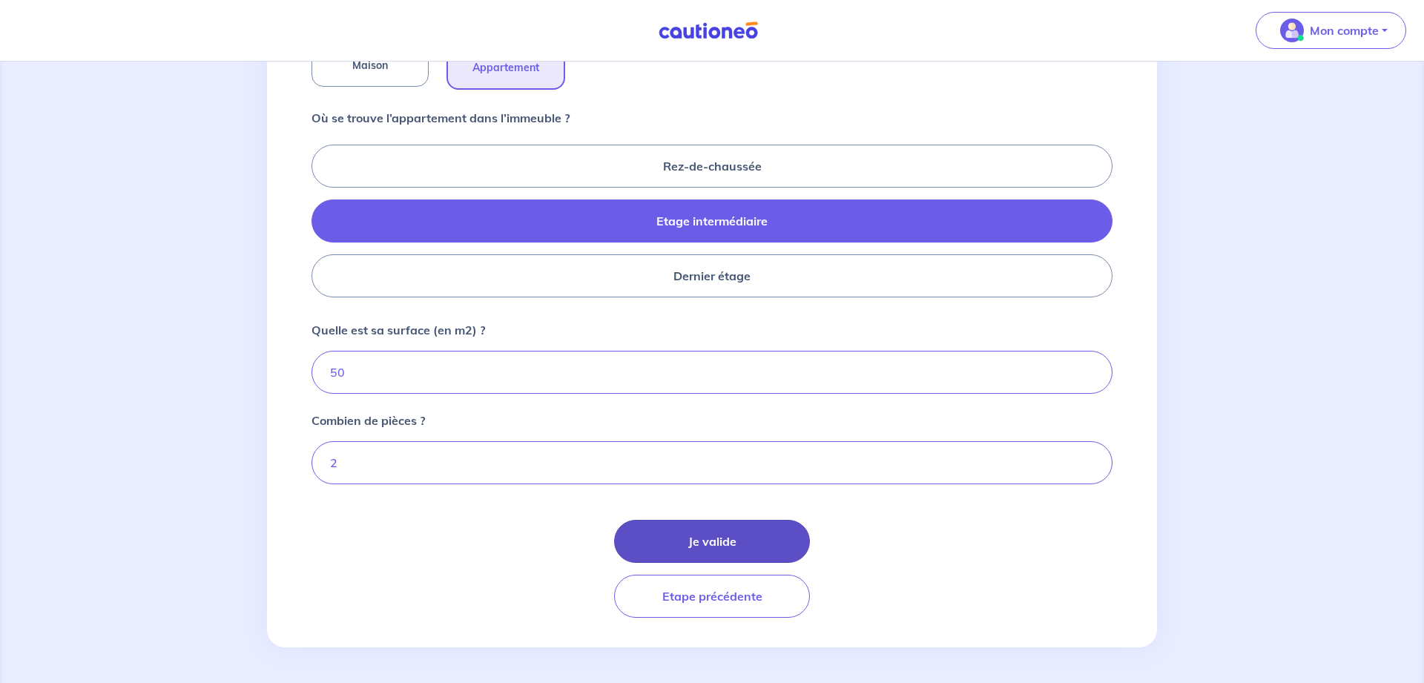
click at [713, 541] on button "Je valide" at bounding box center [712, 541] width 196 height 43
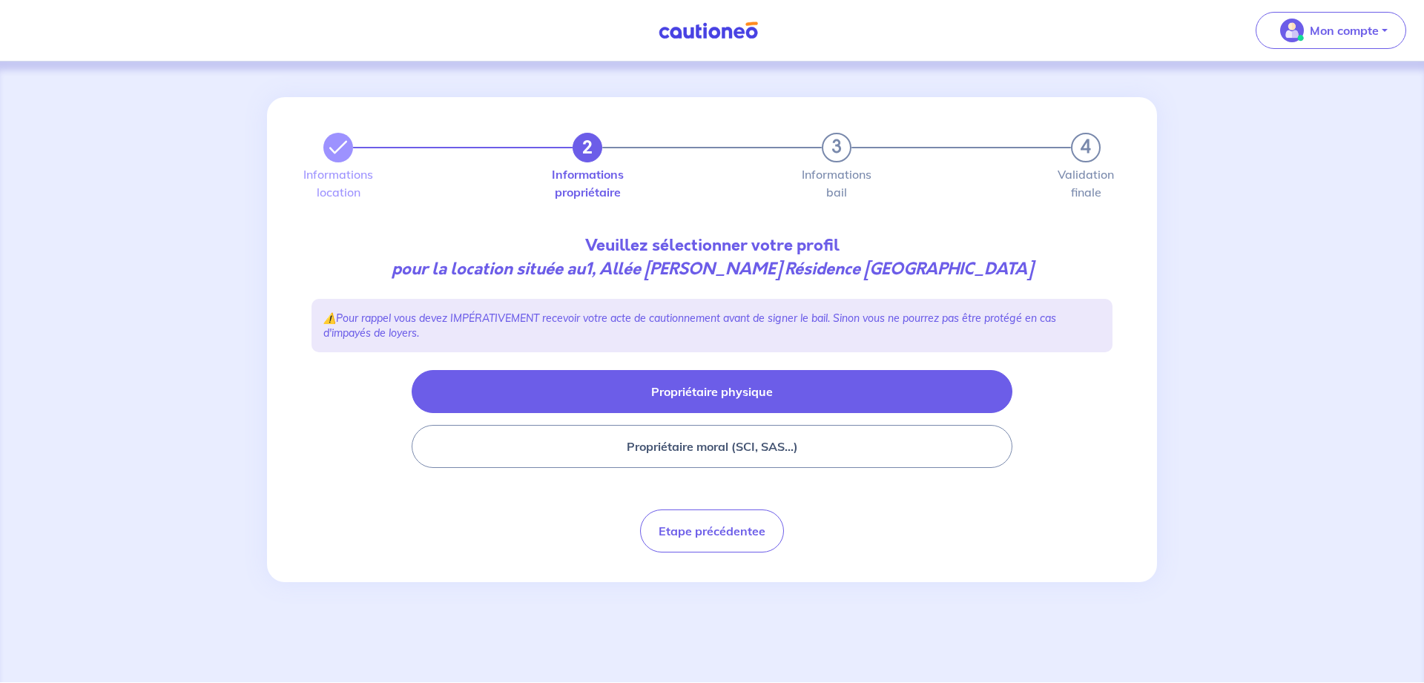
click at [742, 395] on button "Propriétaire physique" at bounding box center [712, 391] width 601 height 43
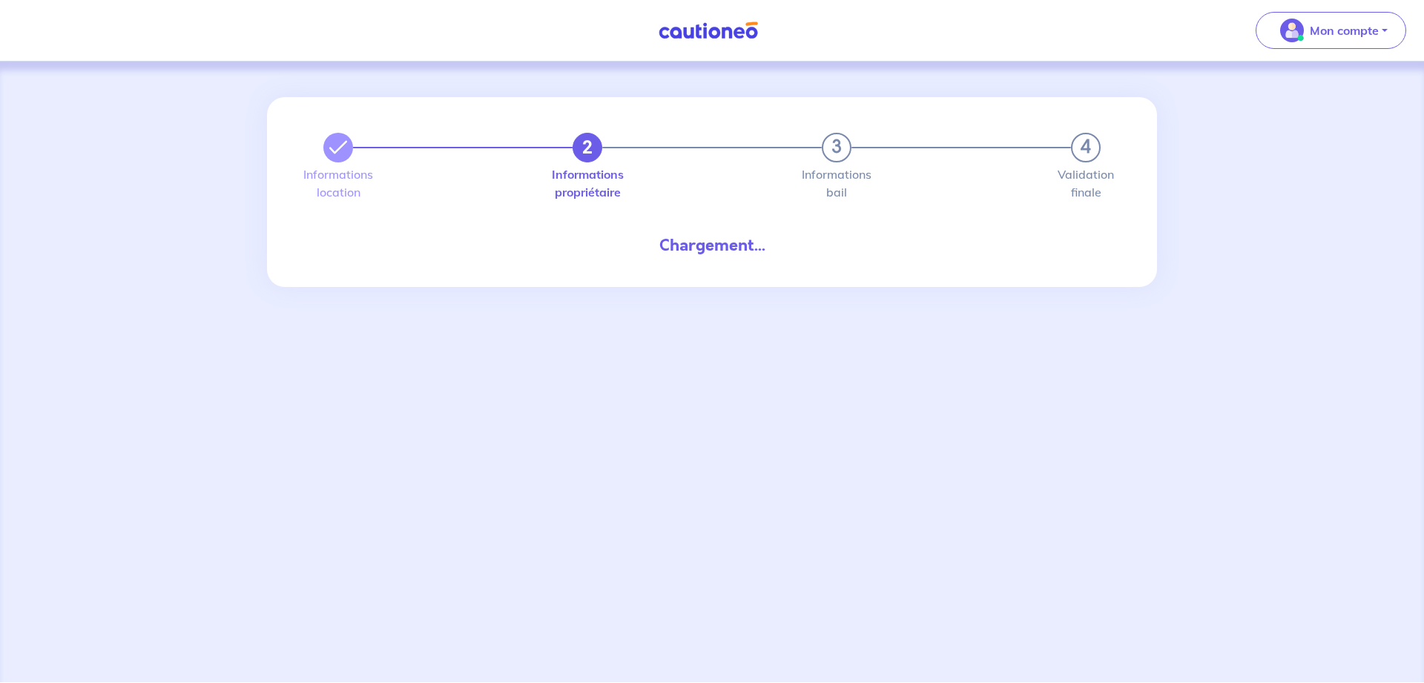
select select "FR"
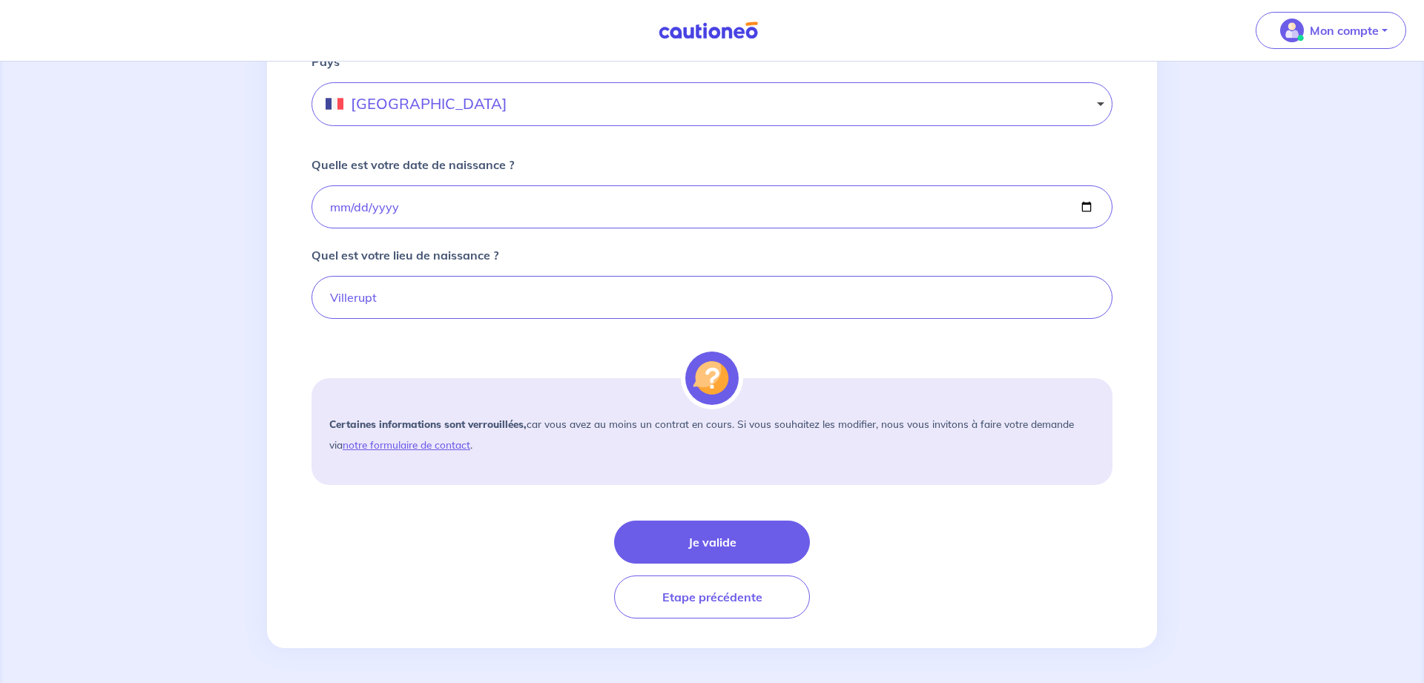
scroll to position [963, 0]
click at [714, 546] on button "Je valide" at bounding box center [712, 541] width 196 height 43
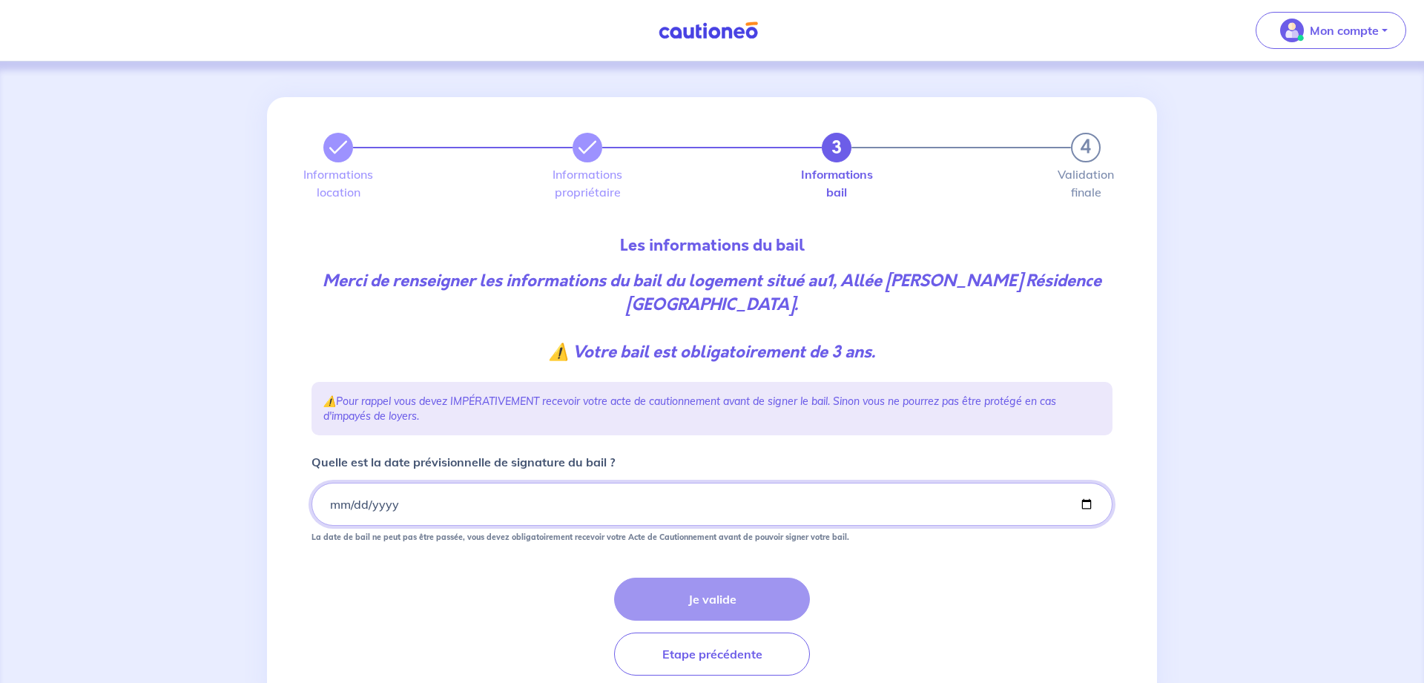
click at [336, 505] on input "Quelle est la date prévisionnelle de signature du bail ?" at bounding box center [711, 504] width 801 height 43
type input "2025-09-20"
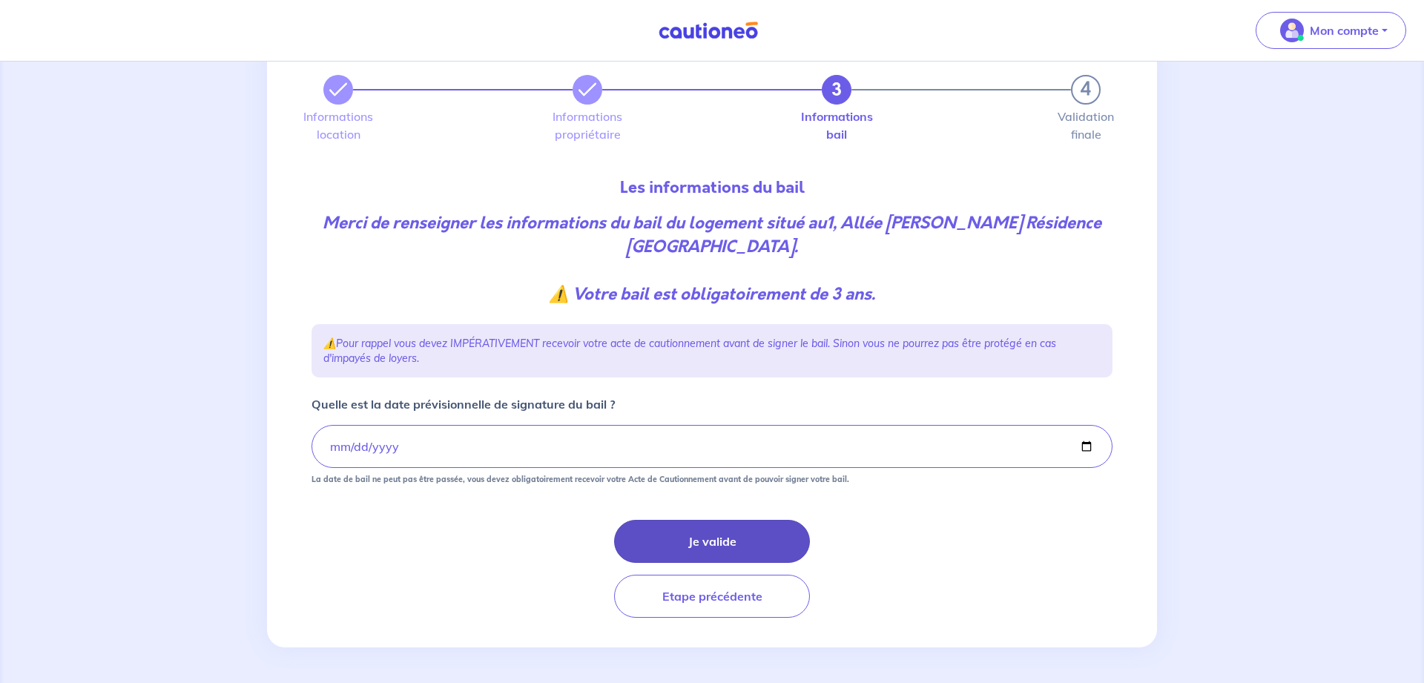
click at [742, 541] on button "Je valide" at bounding box center [712, 541] width 196 height 43
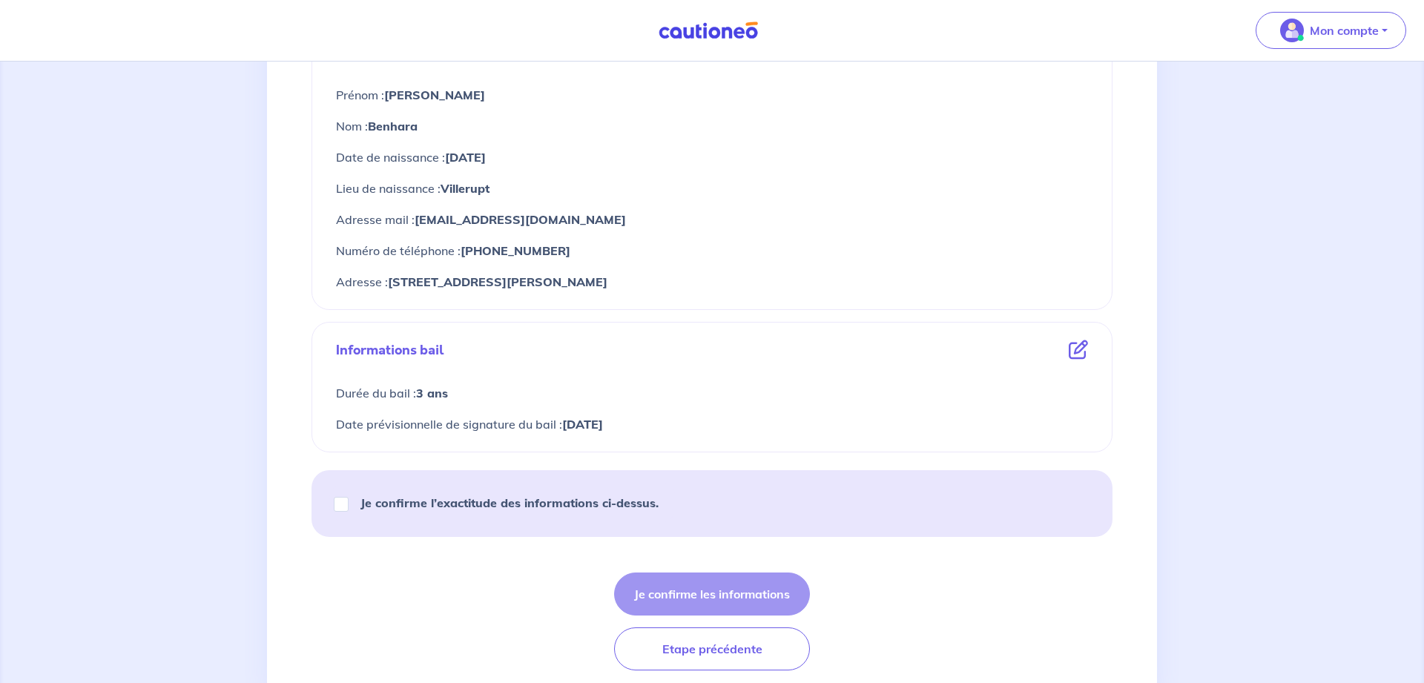
scroll to position [605, 0]
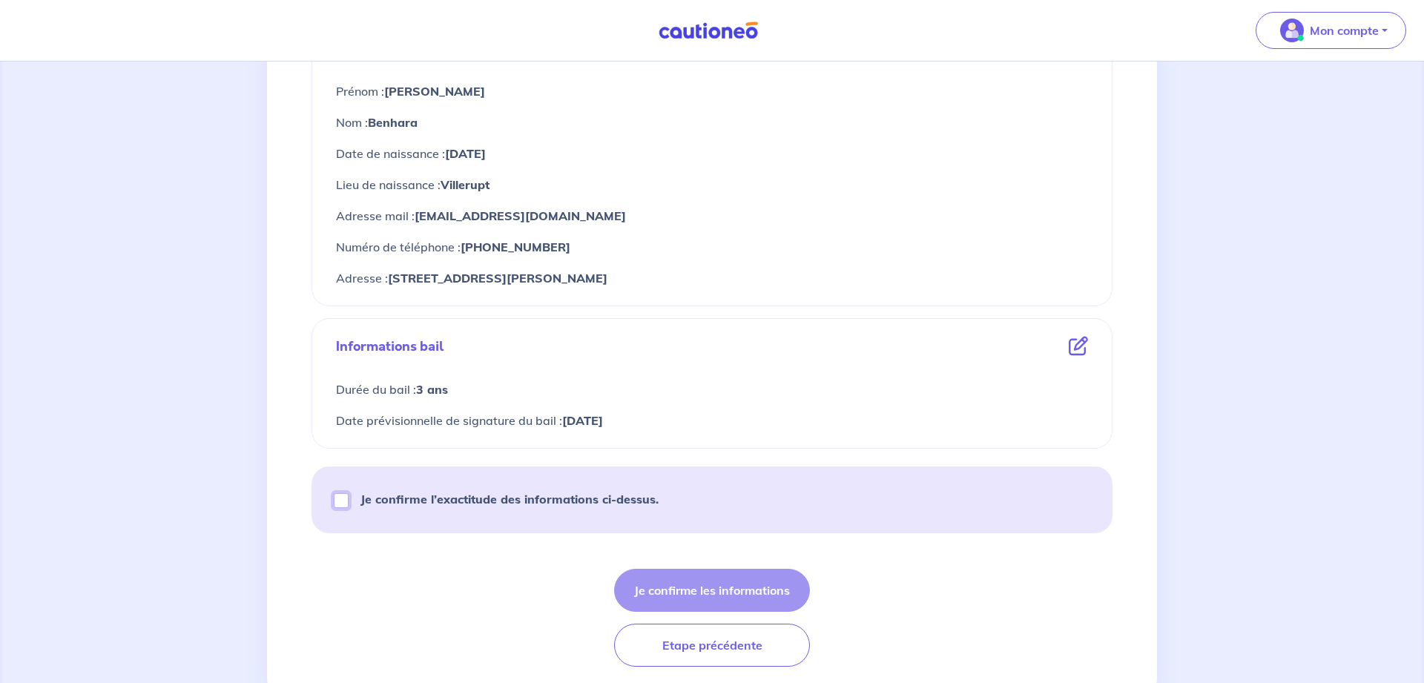
click at [340, 500] on input "Je confirme l’exactitude des informations ci-dessus." at bounding box center [341, 500] width 15 height 15
checkbox input "true"
click at [764, 591] on button "Je confirme les informations" at bounding box center [712, 590] width 196 height 43
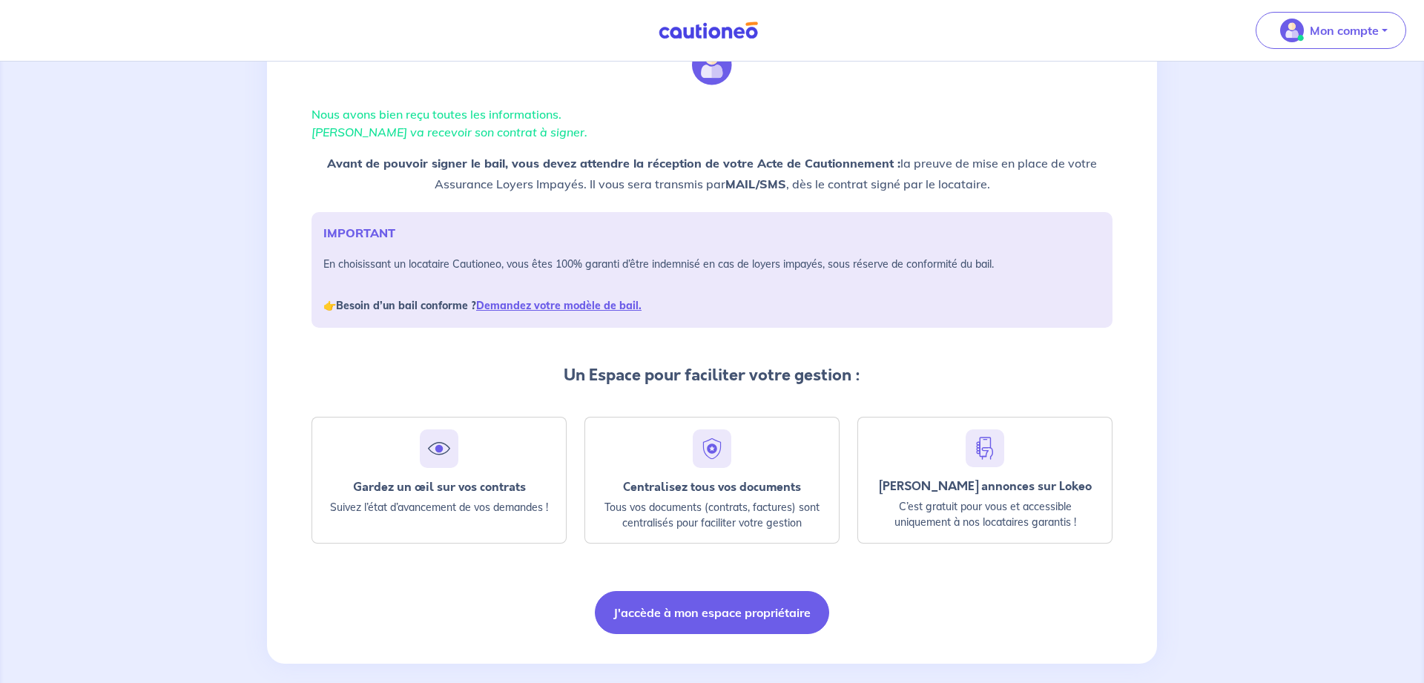
scroll to position [88, 0]
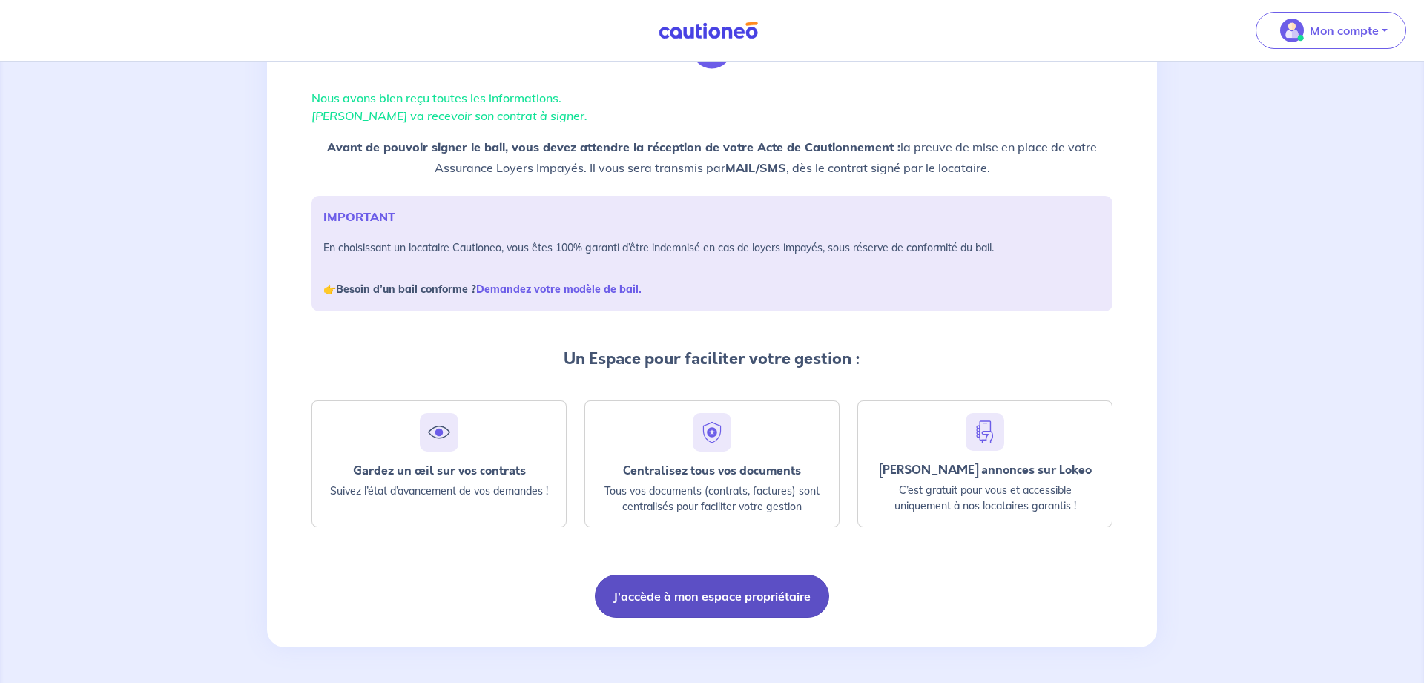
click at [762, 593] on button "J'accède à mon espace propriétaire" at bounding box center [712, 596] width 234 height 43
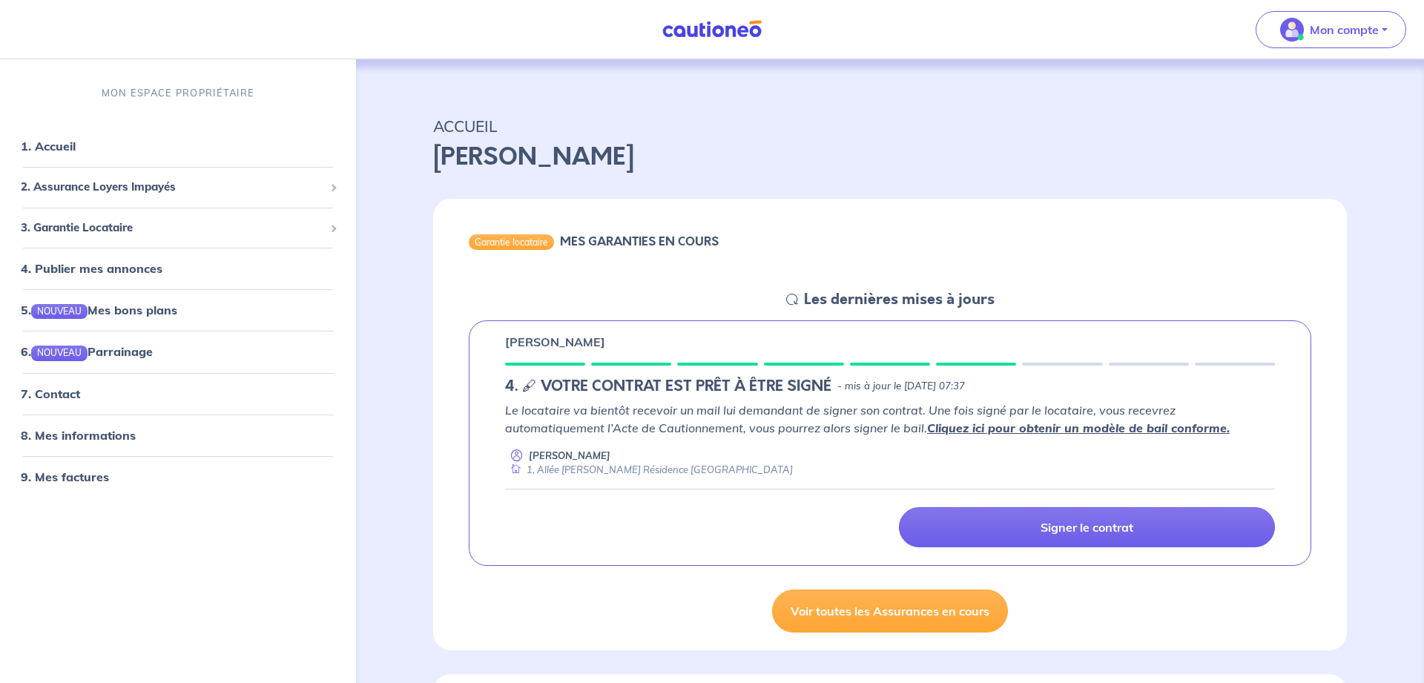
click at [974, 426] on link "Cliquez ici pour obtenir un modèle de bail conforme." at bounding box center [1078, 427] width 303 height 15
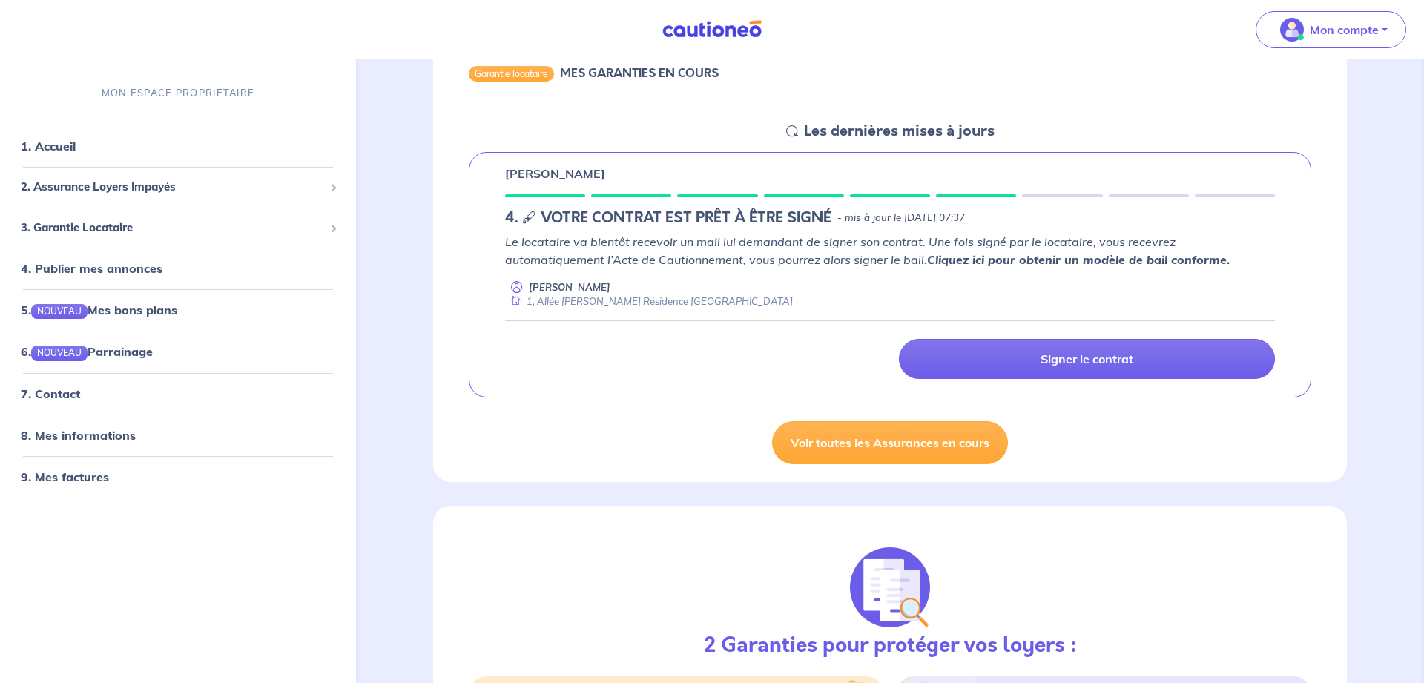
scroll to position [76, 0]
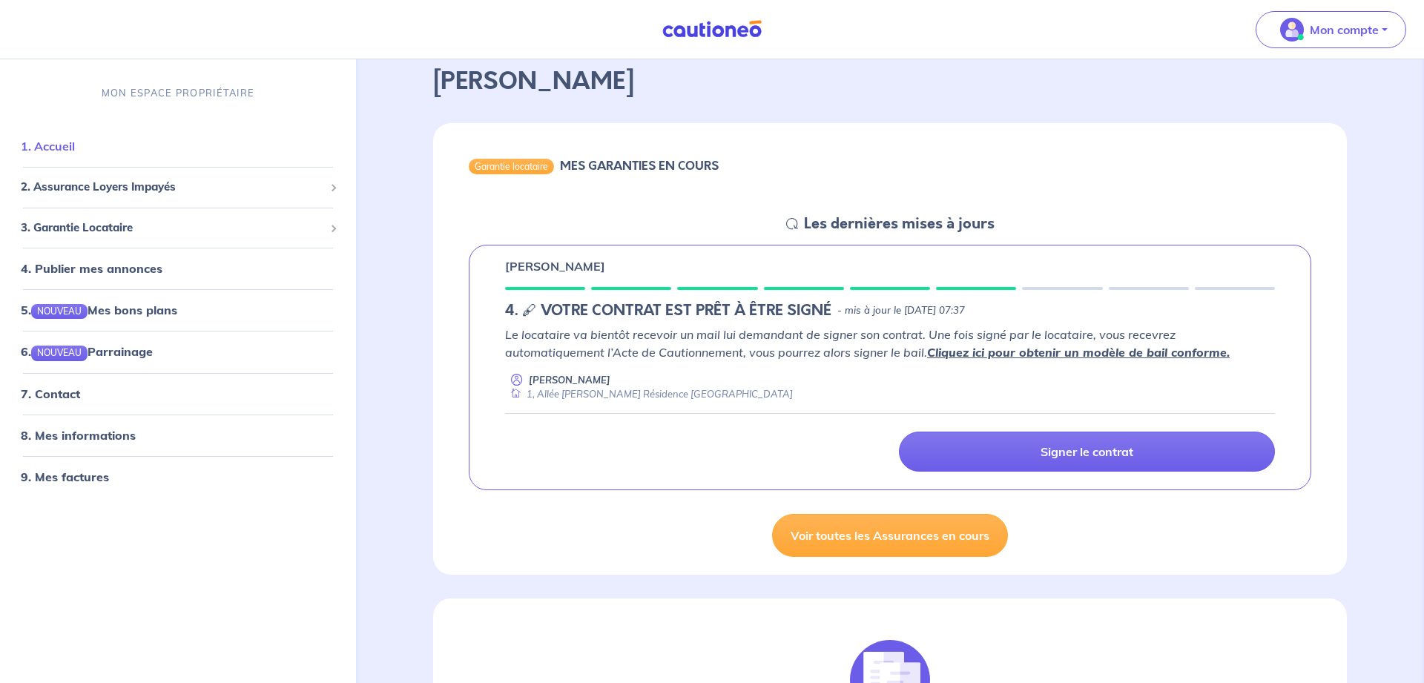
click at [67, 144] on link "1. Accueil" at bounding box center [48, 146] width 54 height 15
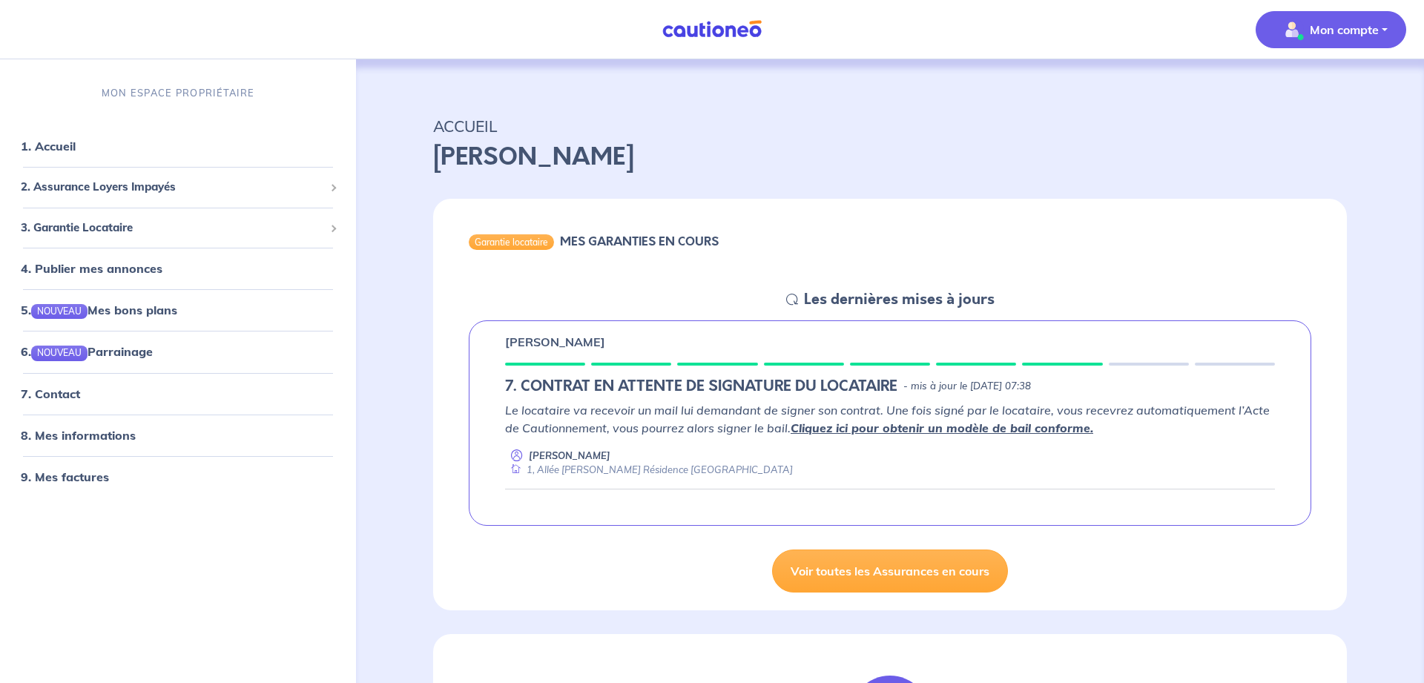
click at [1333, 27] on p "Mon compte" at bounding box center [1344, 30] width 69 height 18
click at [1323, 131] on link "Me déconnecter" at bounding box center [1315, 128] width 119 height 24
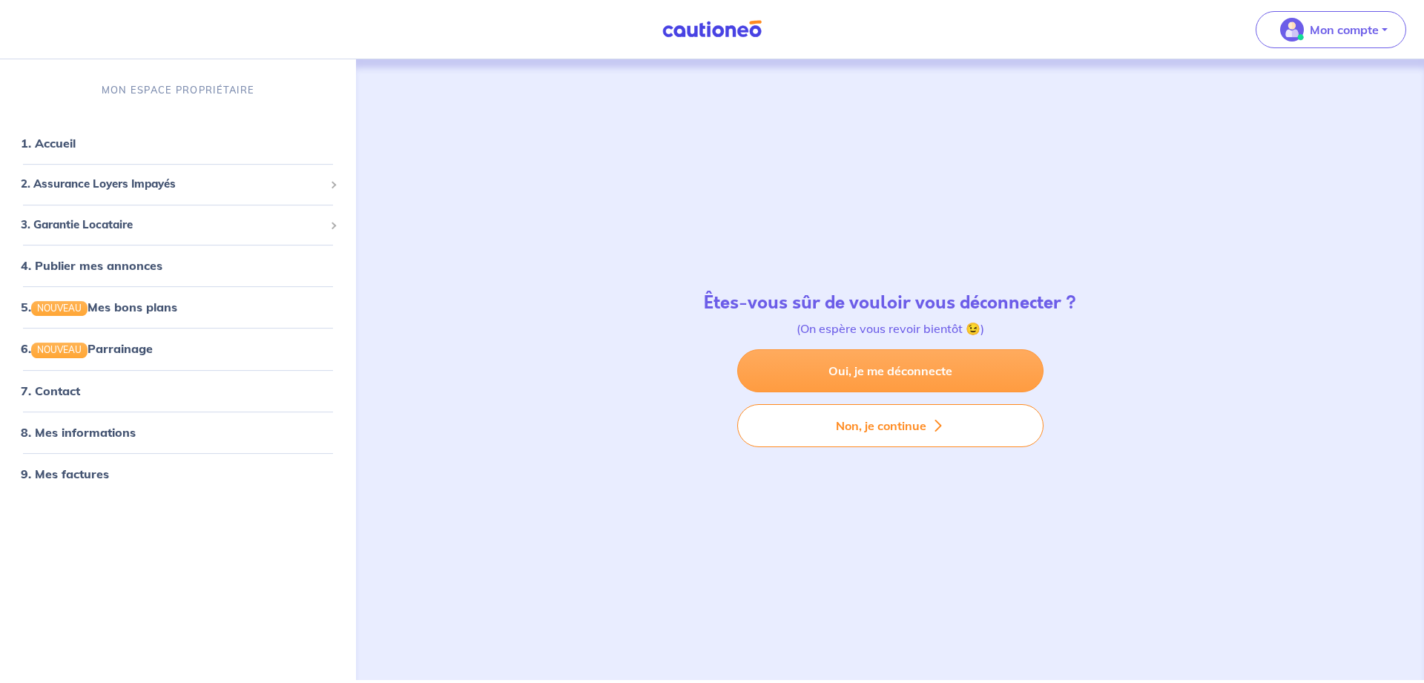
click at [949, 372] on link "Oui, je me déconnecte" at bounding box center [890, 370] width 306 height 43
